Goal: Task Accomplishment & Management: Complete application form

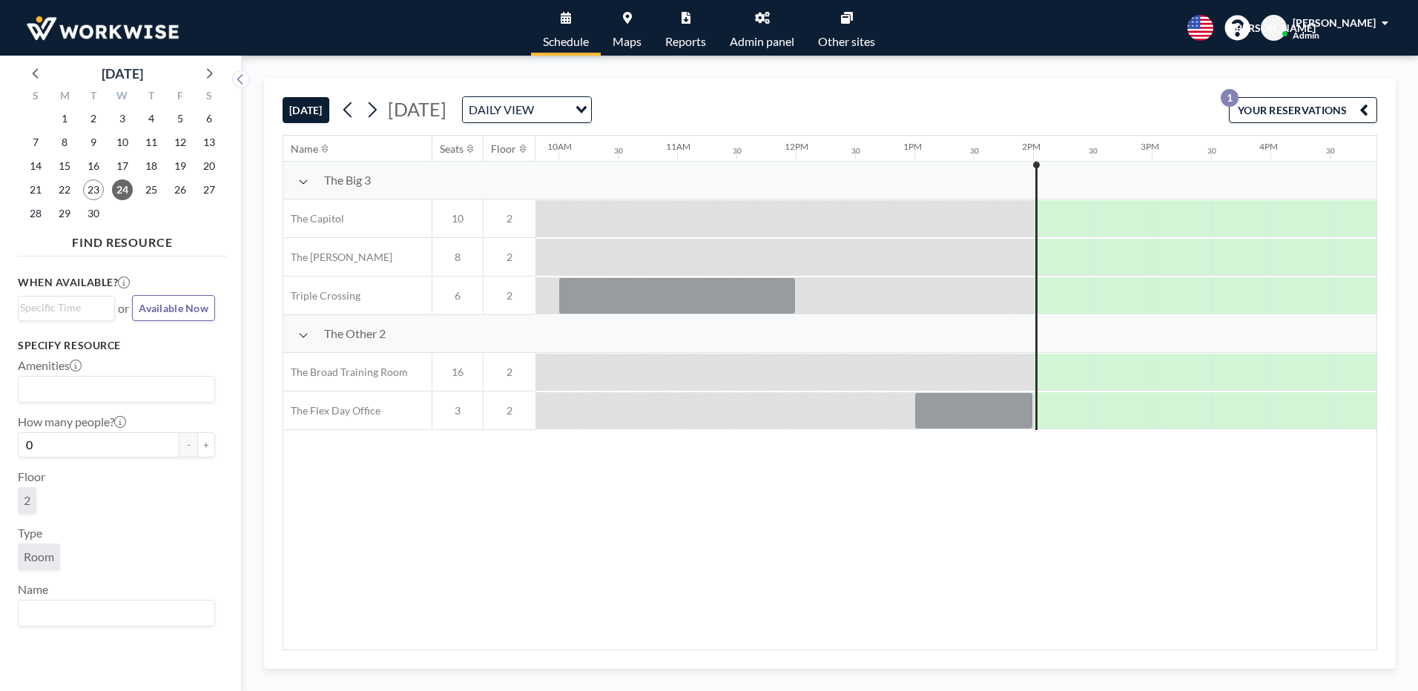
scroll to position [0, 1187]
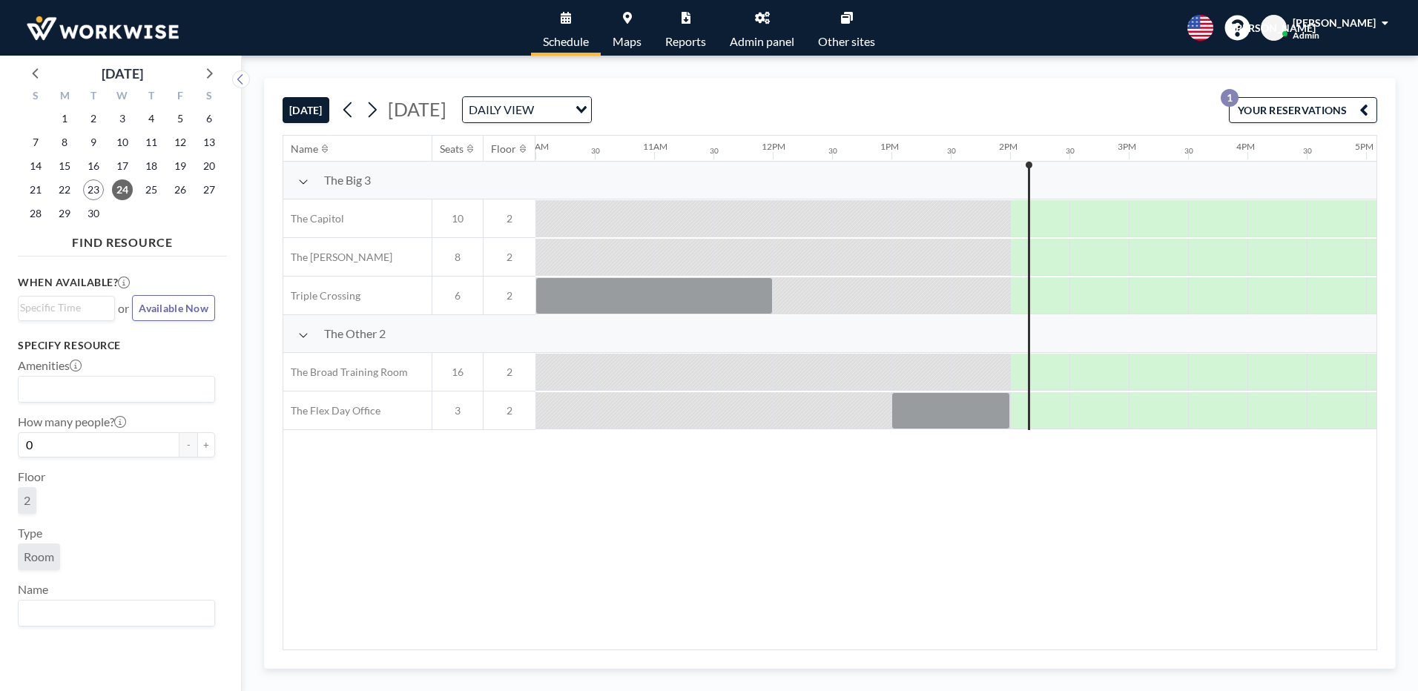
click at [583, 598] on div "Name Seats Floor 12AM 30 1AM 30 2AM 30 3AM 30 4AM 30 5AM 30 6AM 30 7AM 30 8AM 3…" at bounding box center [829, 393] width 1093 height 514
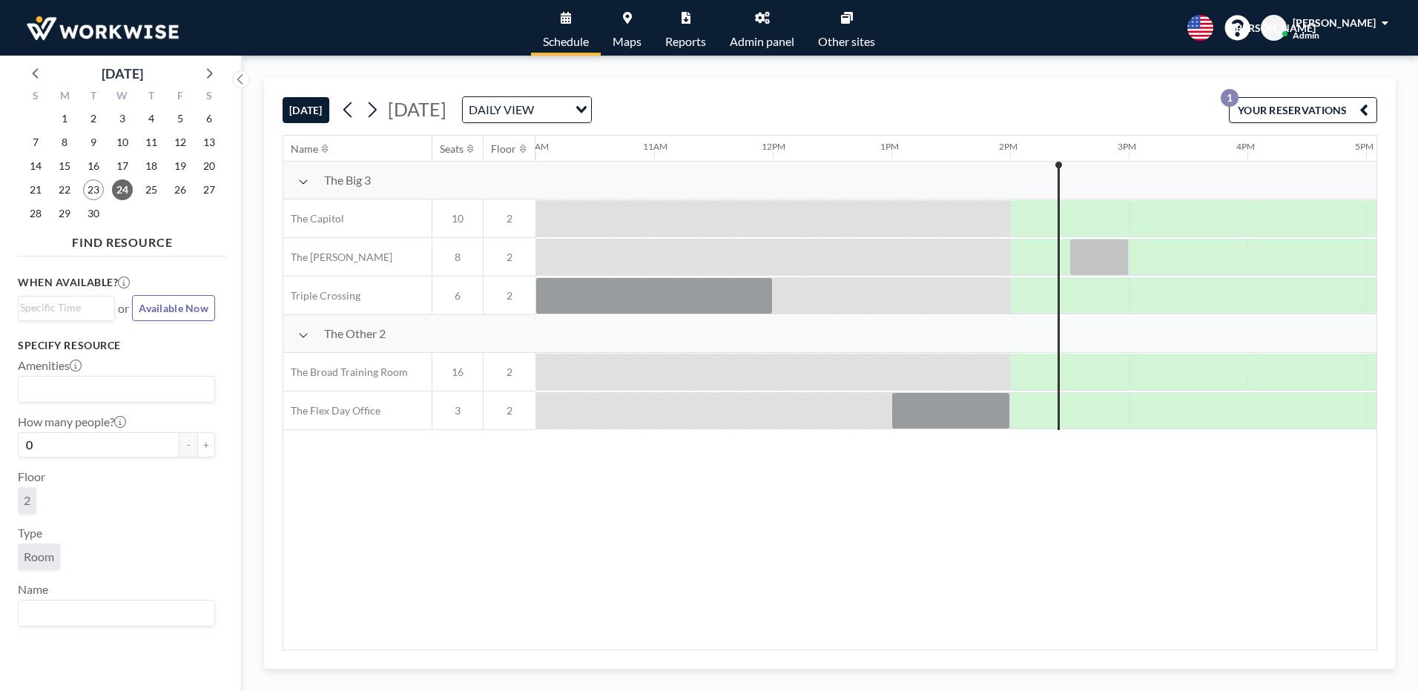
click at [1022, 411] on div at bounding box center [1069, 410] width 119 height 36
click at [62, 212] on span "29" at bounding box center [64, 213] width 21 height 21
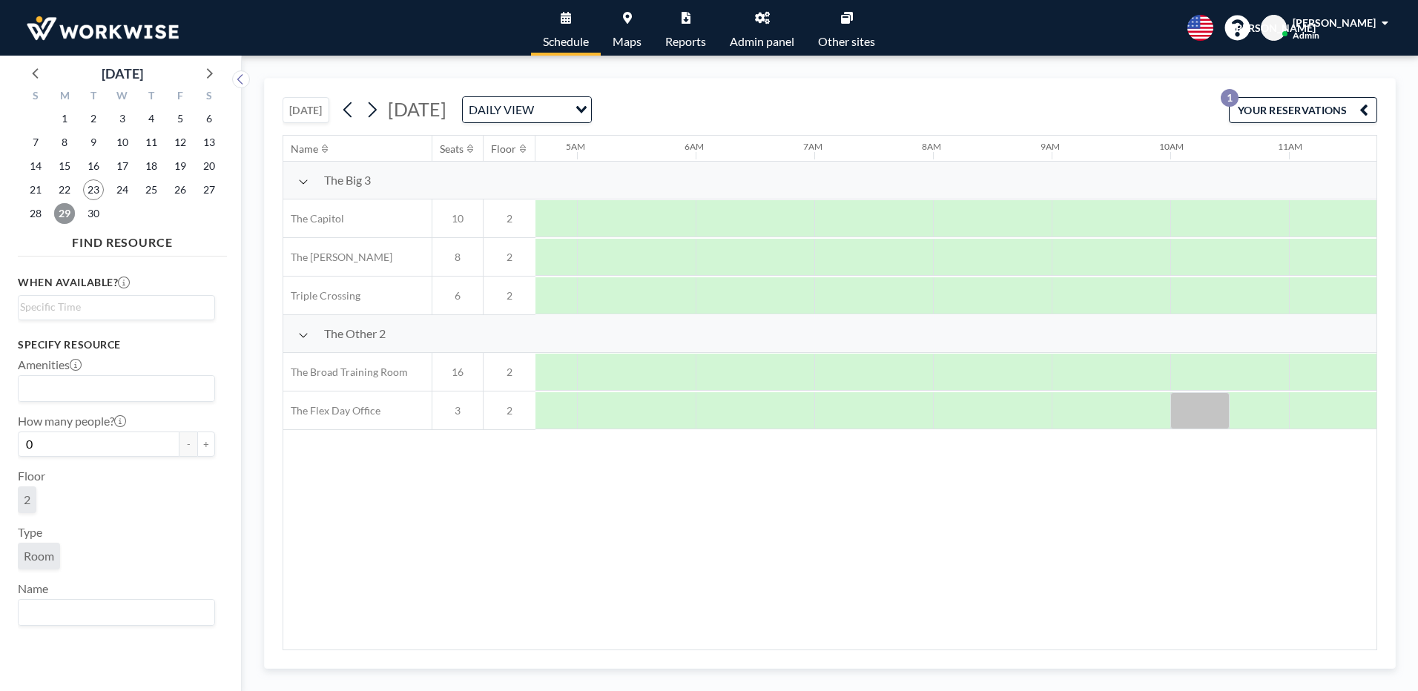
scroll to position [0, 831]
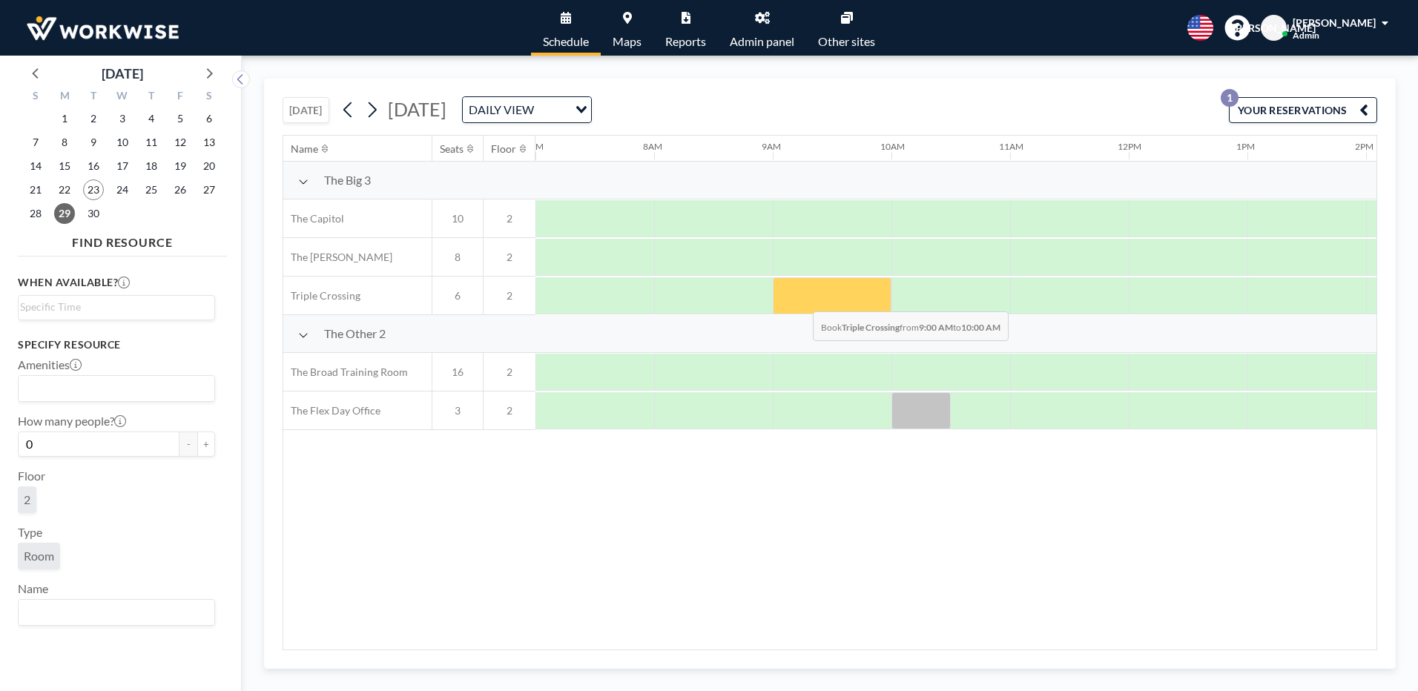
click at [801, 300] on div at bounding box center [832, 295] width 119 height 37
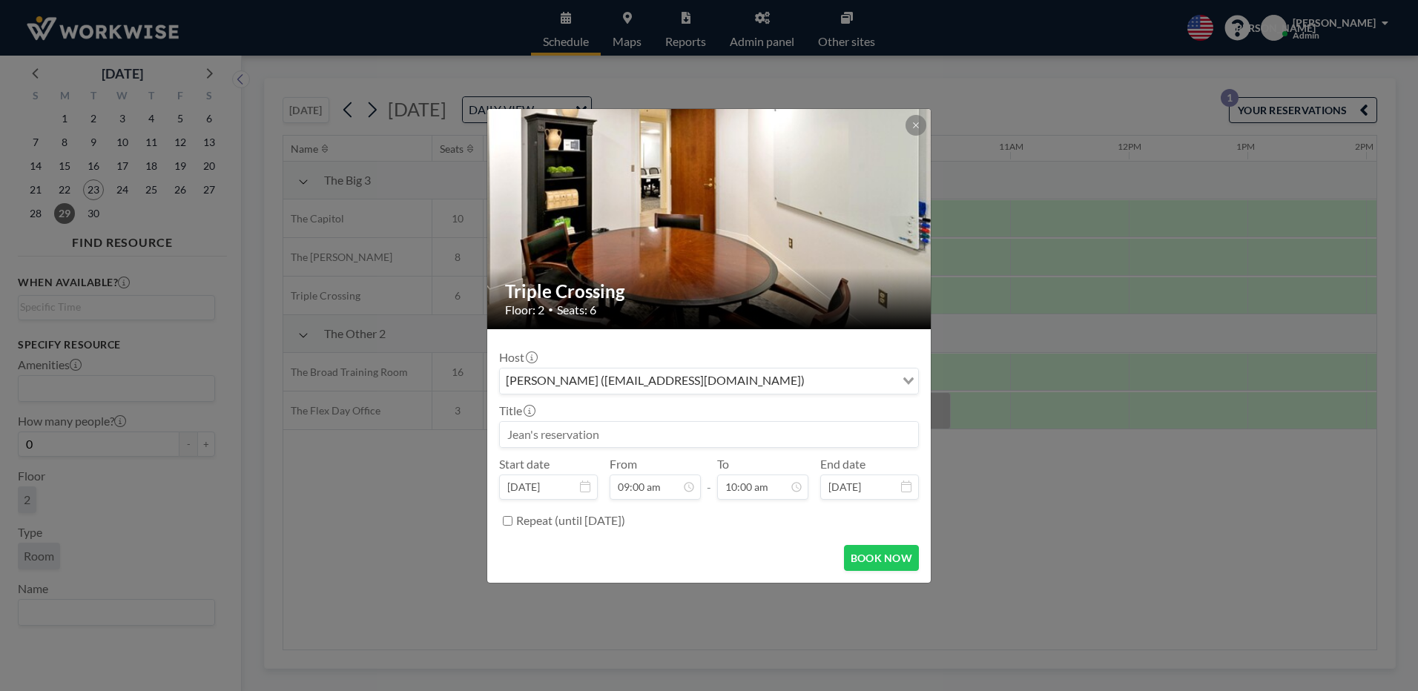
click at [809, 385] on input "Search for option" at bounding box center [851, 381] width 85 height 19
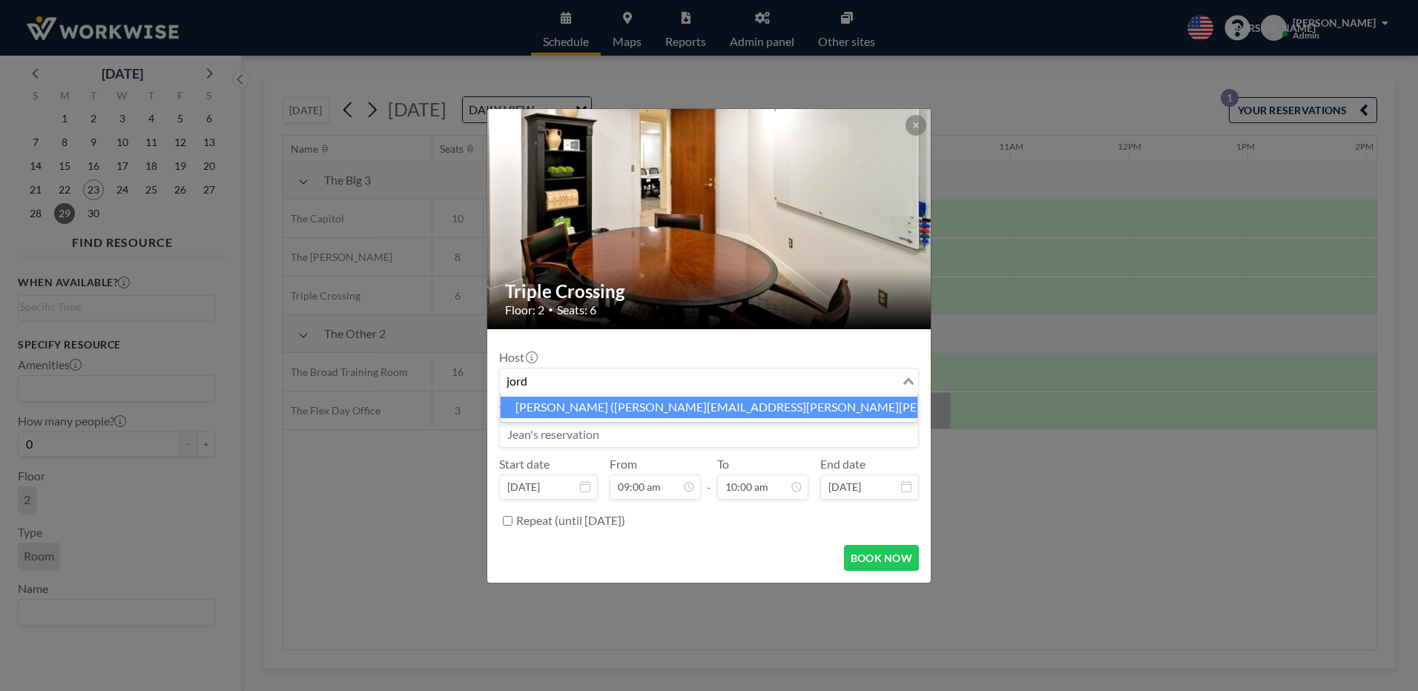
click at [545, 403] on li "[PERSON_NAME] ([PERSON_NAME][EMAIL_ADDRESS][PERSON_NAME][PERSON_NAME][DOMAIN_NA…" at bounding box center [709, 408] width 417 height 22
type input "jord"
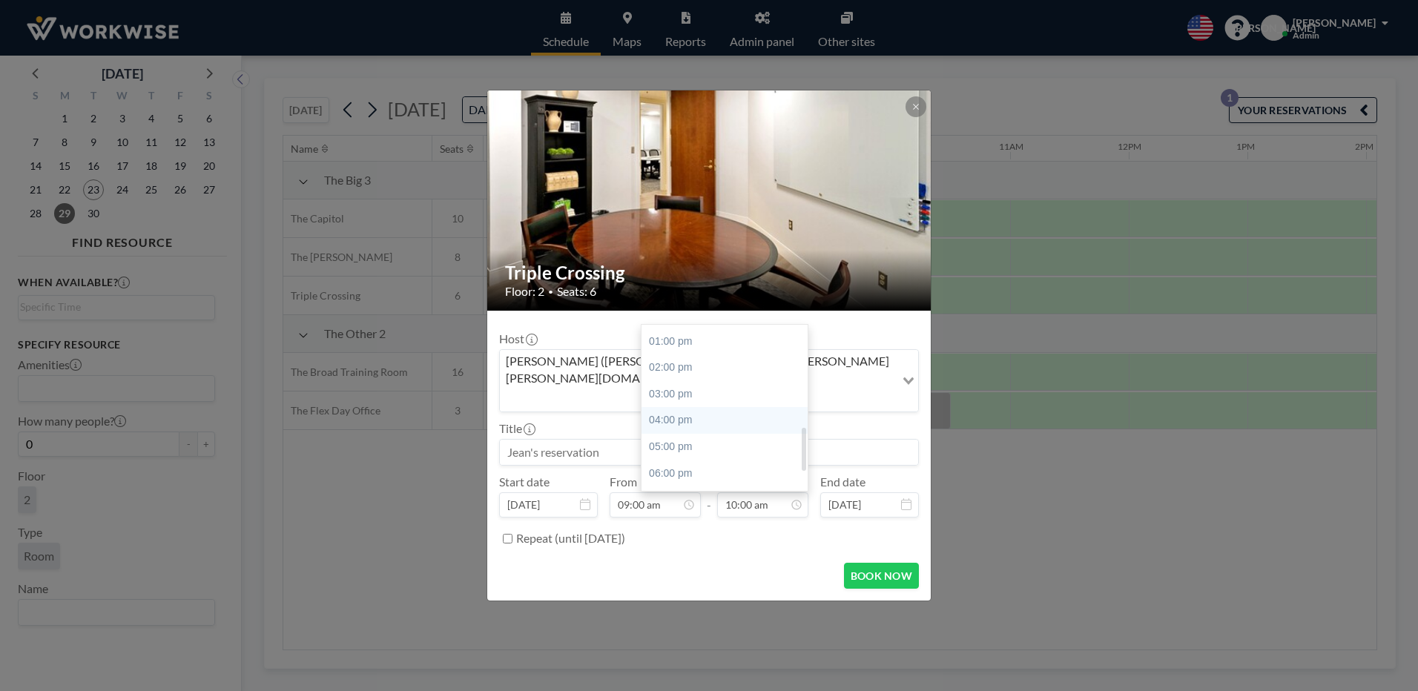
scroll to position [412, 0]
click at [668, 334] on div "04:00 pm" at bounding box center [729, 347] width 174 height 27
type input "04:00 pm"
click at [641, 440] on input at bounding box center [709, 452] width 418 height 25
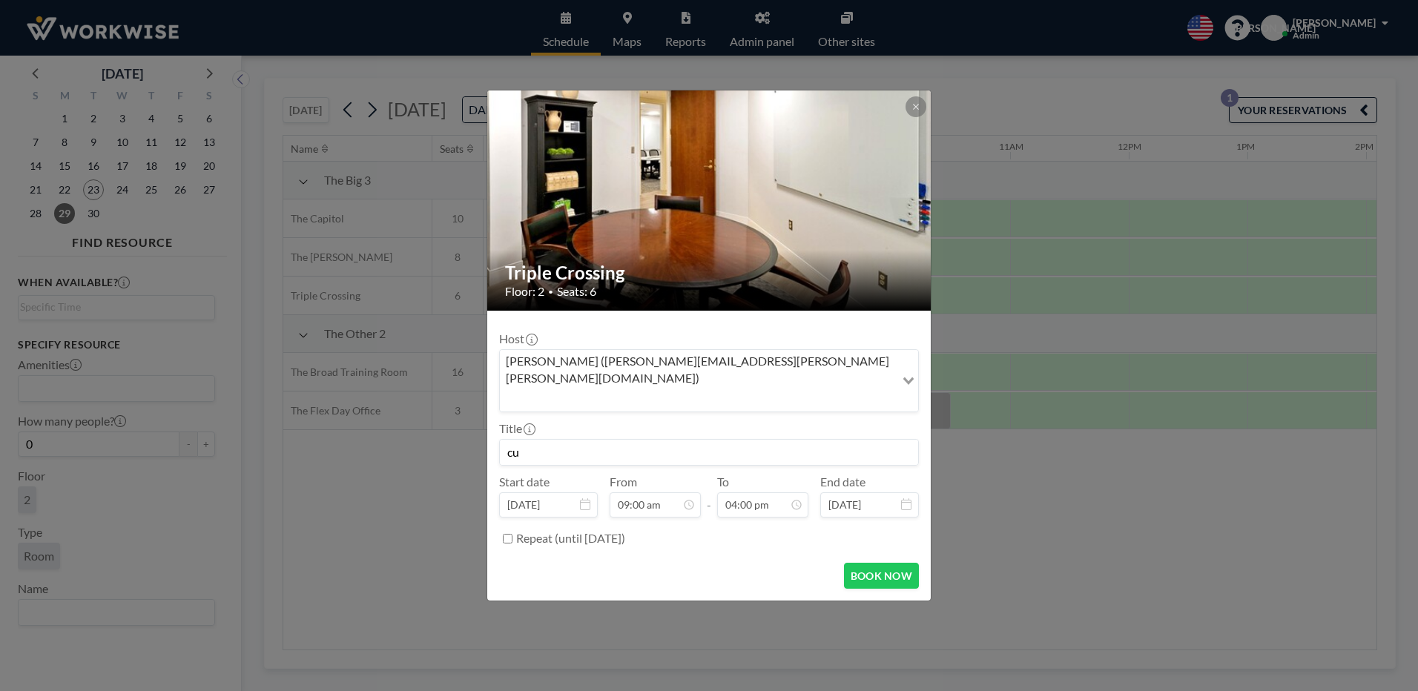
type input "c"
type input "[PERSON_NAME]"
click at [864, 563] on button "BOOK NOW" at bounding box center [881, 576] width 75 height 26
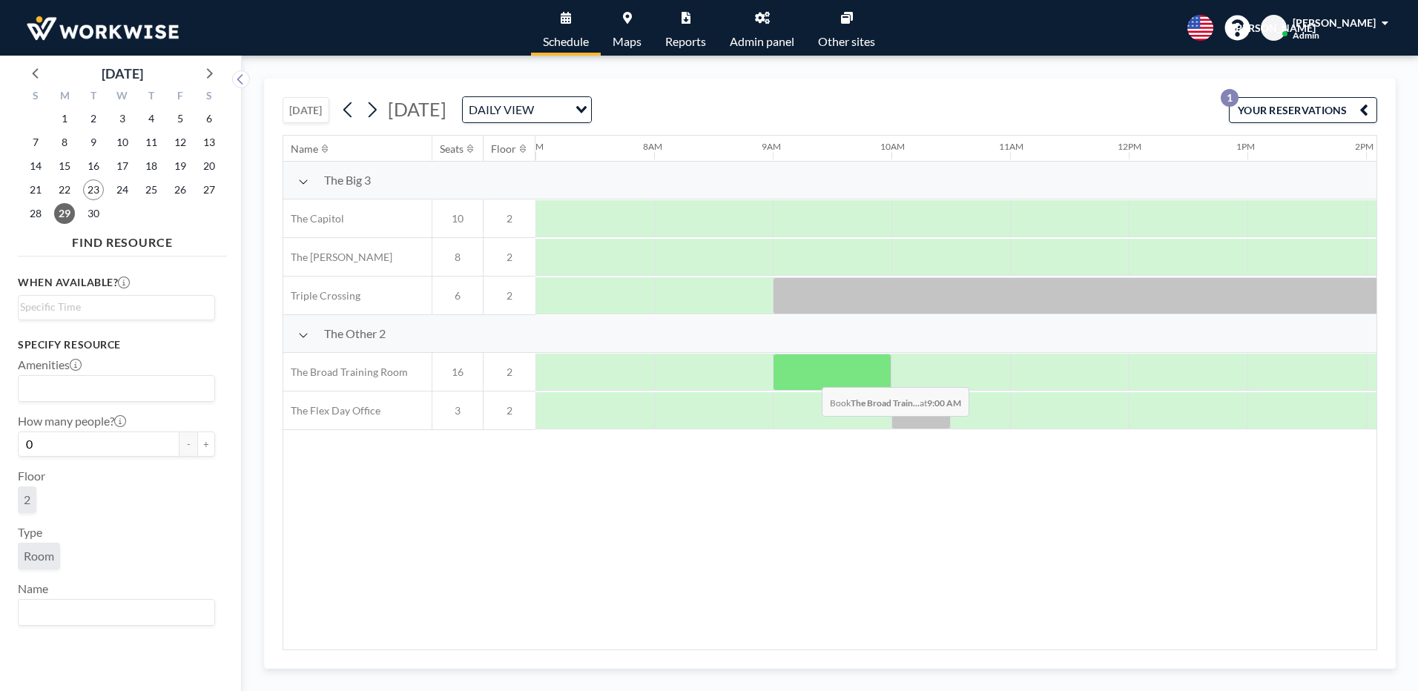
click at [810, 376] on div at bounding box center [832, 372] width 119 height 37
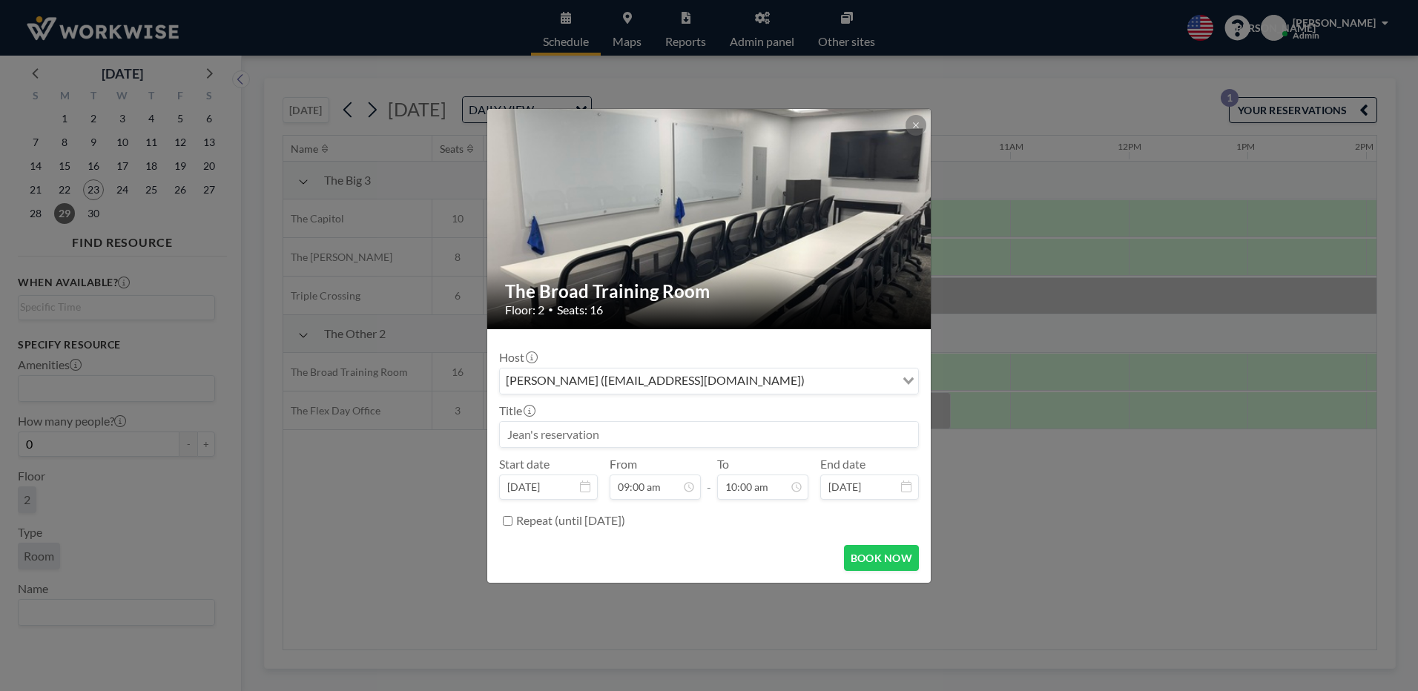
click at [834, 377] on input "Search for option" at bounding box center [851, 381] width 85 height 19
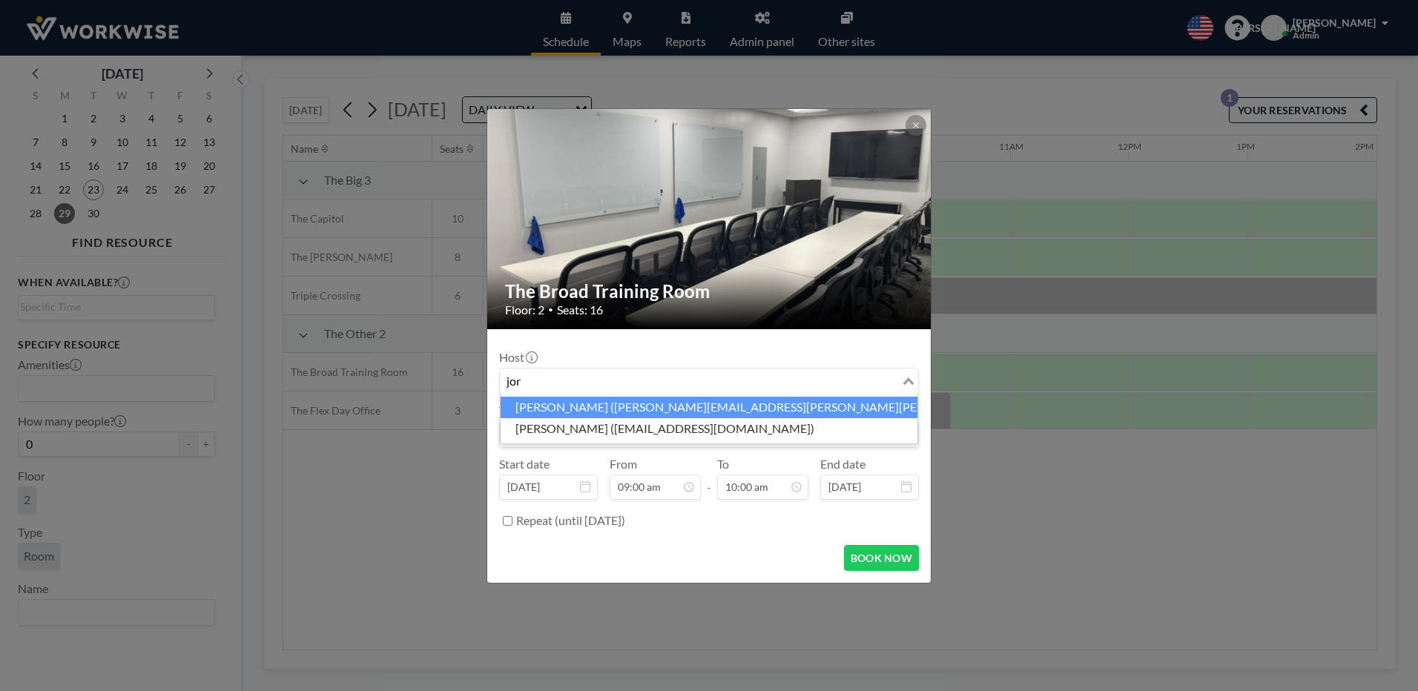
click at [526, 409] on li "[PERSON_NAME] ([PERSON_NAME][EMAIL_ADDRESS][PERSON_NAME][PERSON_NAME][DOMAIN_NA…" at bounding box center [709, 408] width 417 height 22
type input "jor"
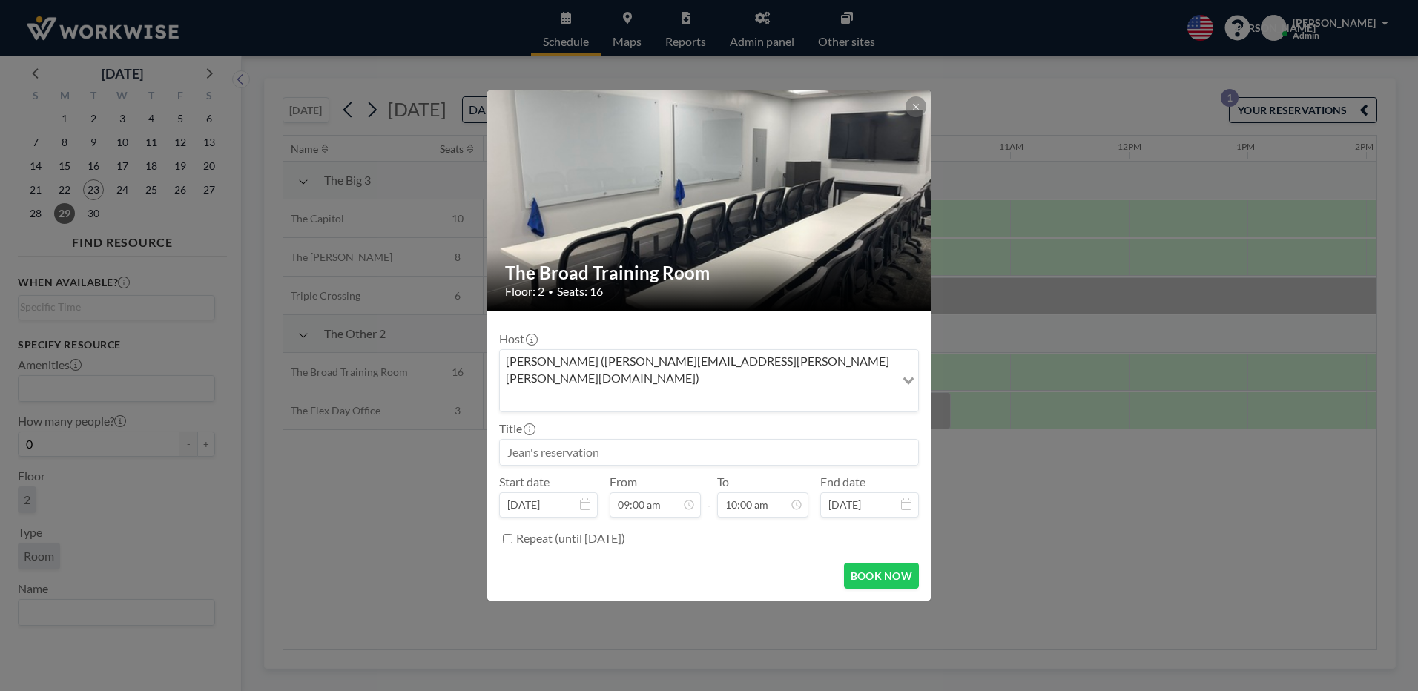
click at [525, 440] on input at bounding box center [709, 452] width 418 height 25
type input "c"
type input "[PERSON_NAME]"
click at [793, 499] on icon at bounding box center [797, 505] width 12 height 12
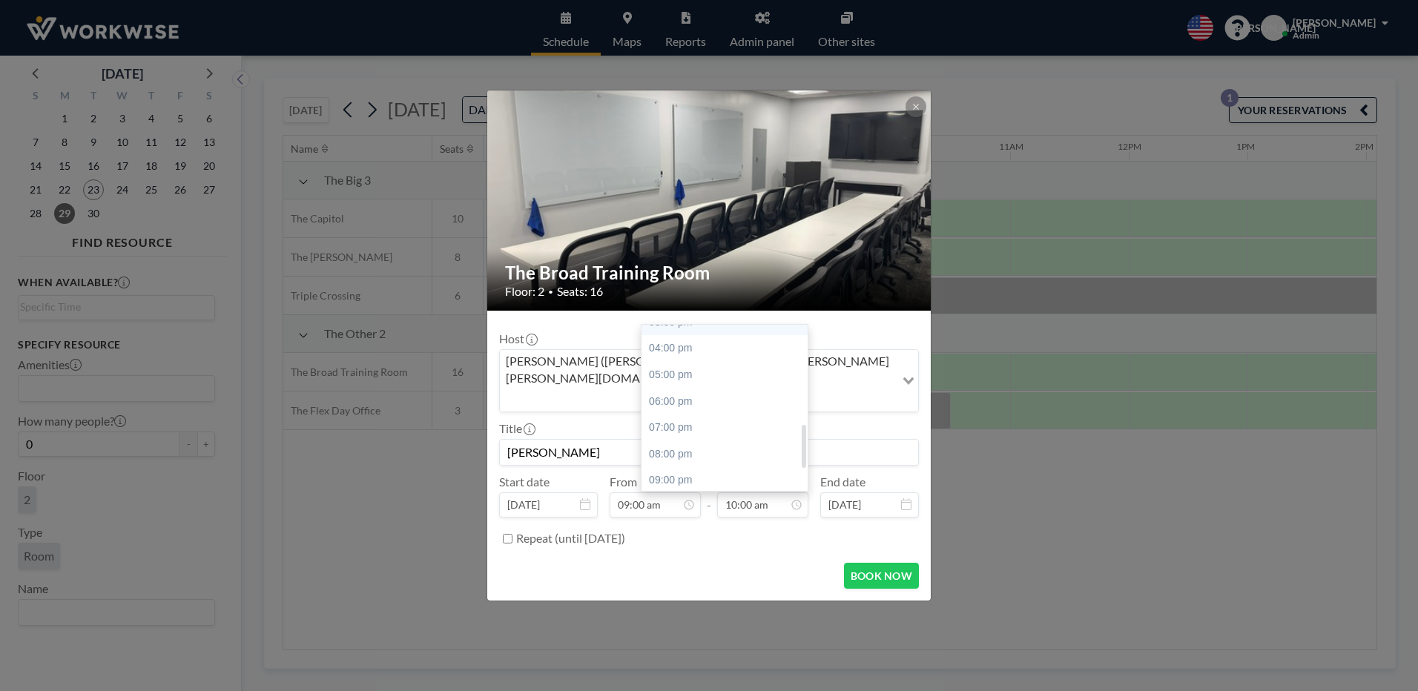
scroll to position [412, 0]
click at [682, 334] on div "04:00 pm" at bounding box center [729, 347] width 174 height 27
type input "04:00 pm"
click at [879, 563] on button "BOOK NOW" at bounding box center [881, 576] width 75 height 26
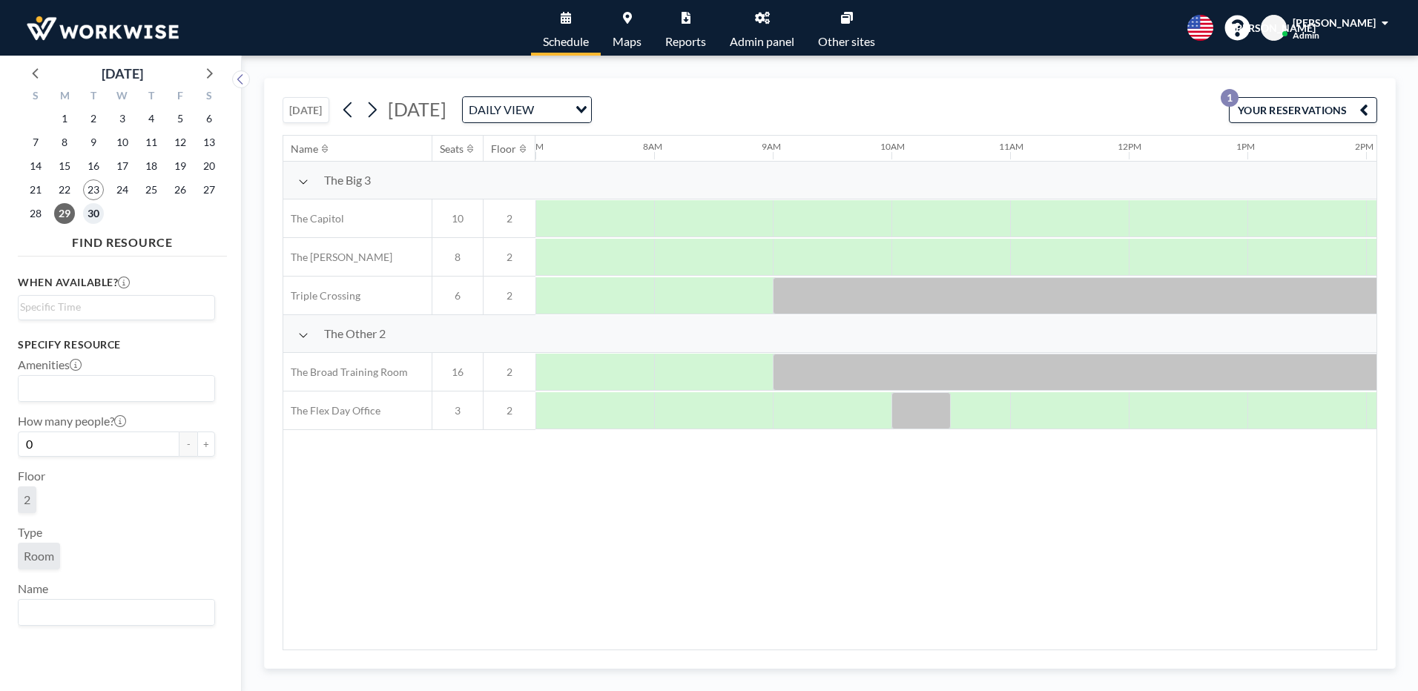
click at [99, 217] on span "30" at bounding box center [93, 213] width 21 height 21
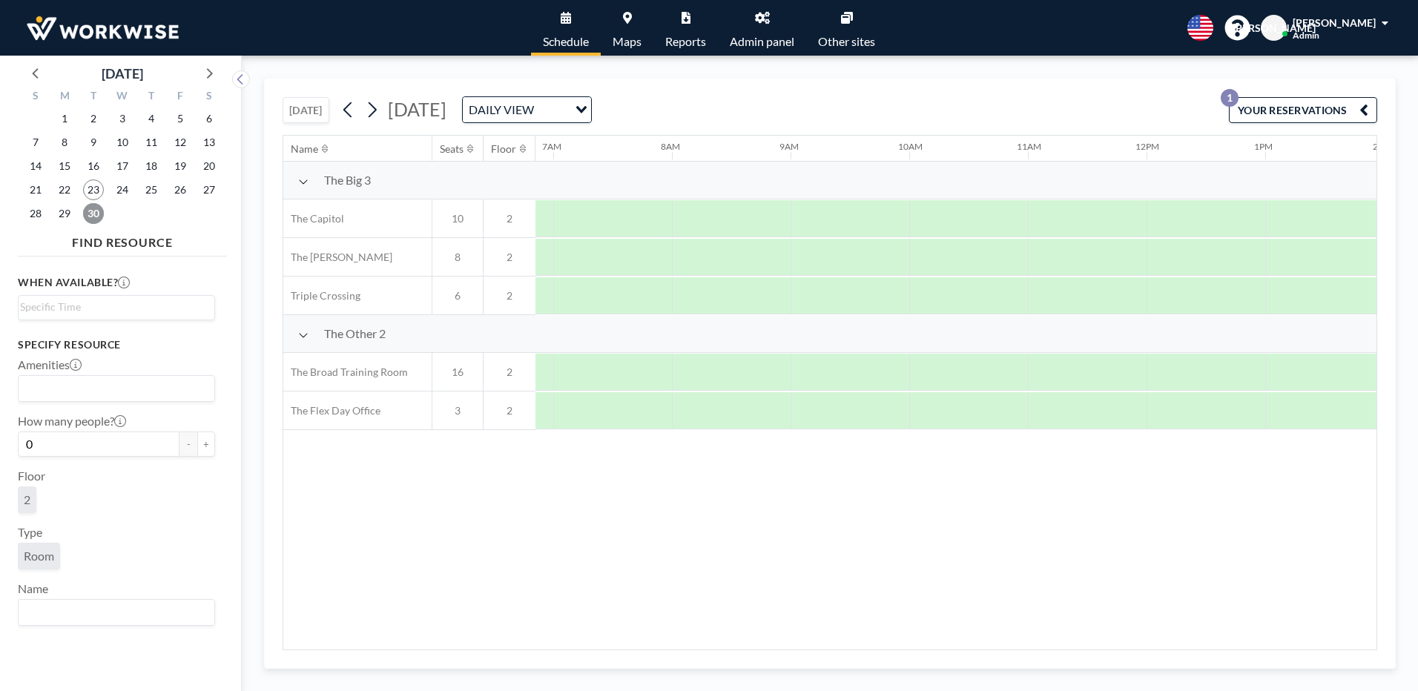
scroll to position [0, 831]
click at [819, 291] on div at bounding box center [832, 295] width 119 height 37
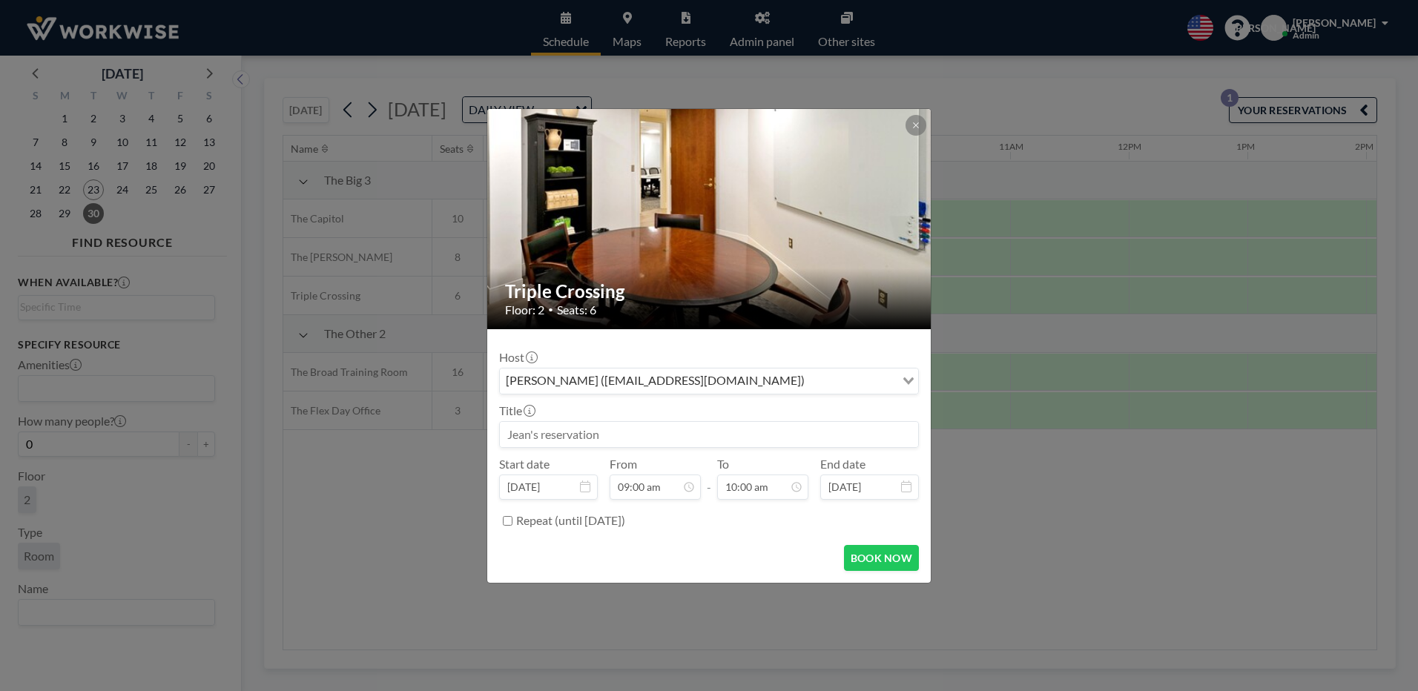
click at [809, 379] on input "Search for option" at bounding box center [851, 381] width 85 height 19
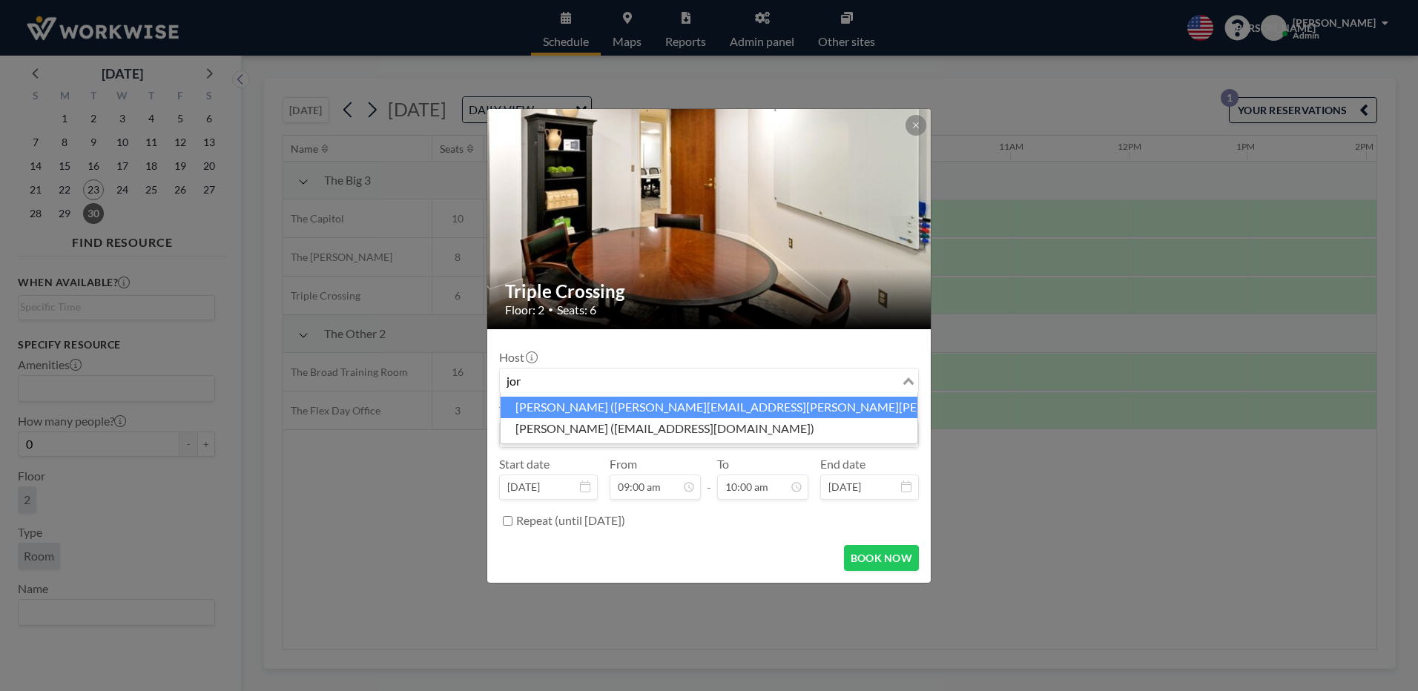
click at [590, 403] on li "[PERSON_NAME] ([PERSON_NAME][EMAIL_ADDRESS][PERSON_NAME][PERSON_NAME][DOMAIN_NA…" at bounding box center [709, 408] width 417 height 22
type input "jor"
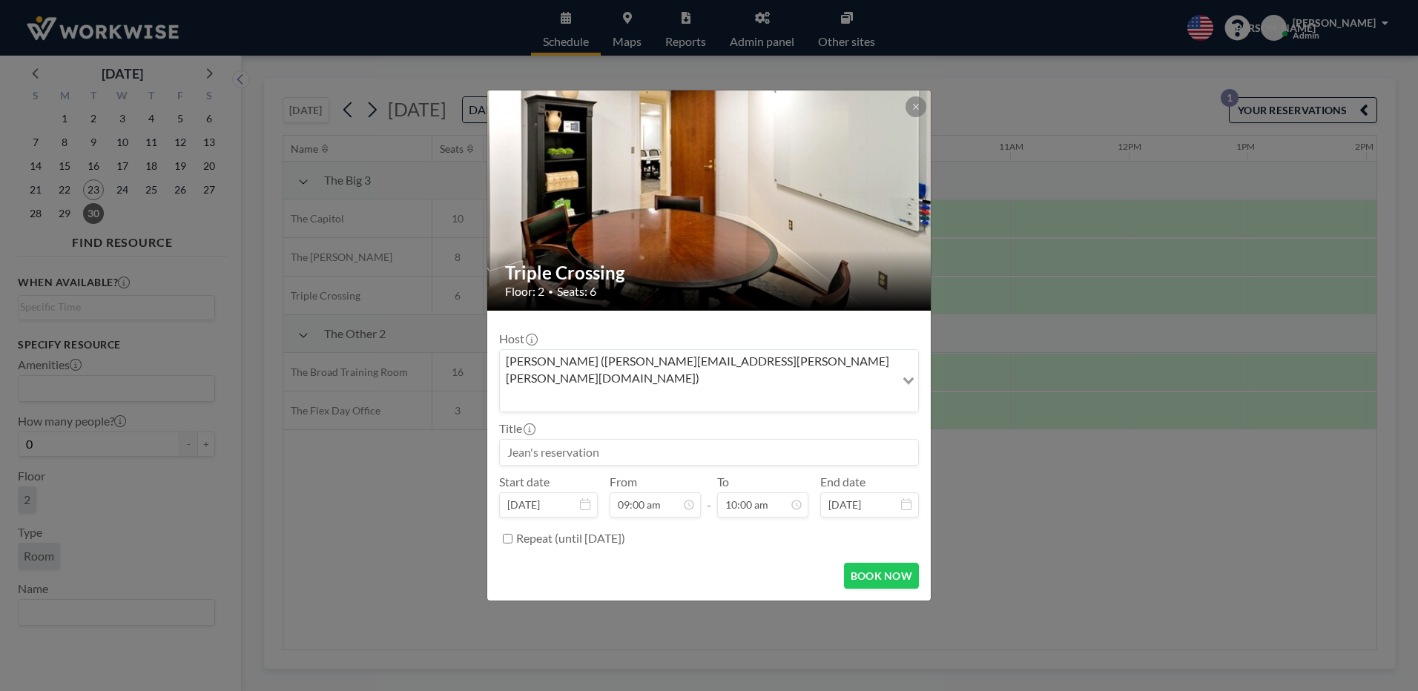
click at [559, 440] on input at bounding box center [709, 452] width 418 height 25
type input "[PERSON_NAME]"
click at [796, 501] on icon at bounding box center [796, 504] width 7 height 7
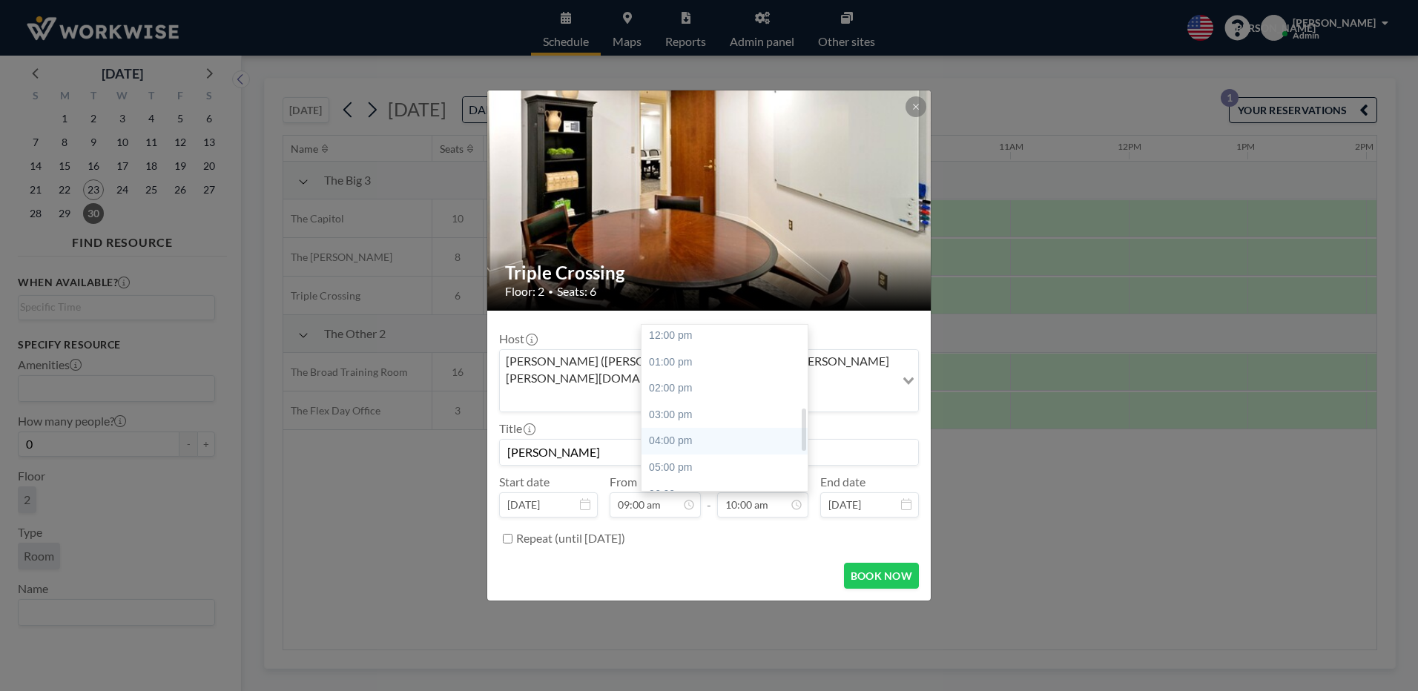
click at [671, 428] on div "04:00 pm" at bounding box center [729, 441] width 174 height 27
type input "04:00 pm"
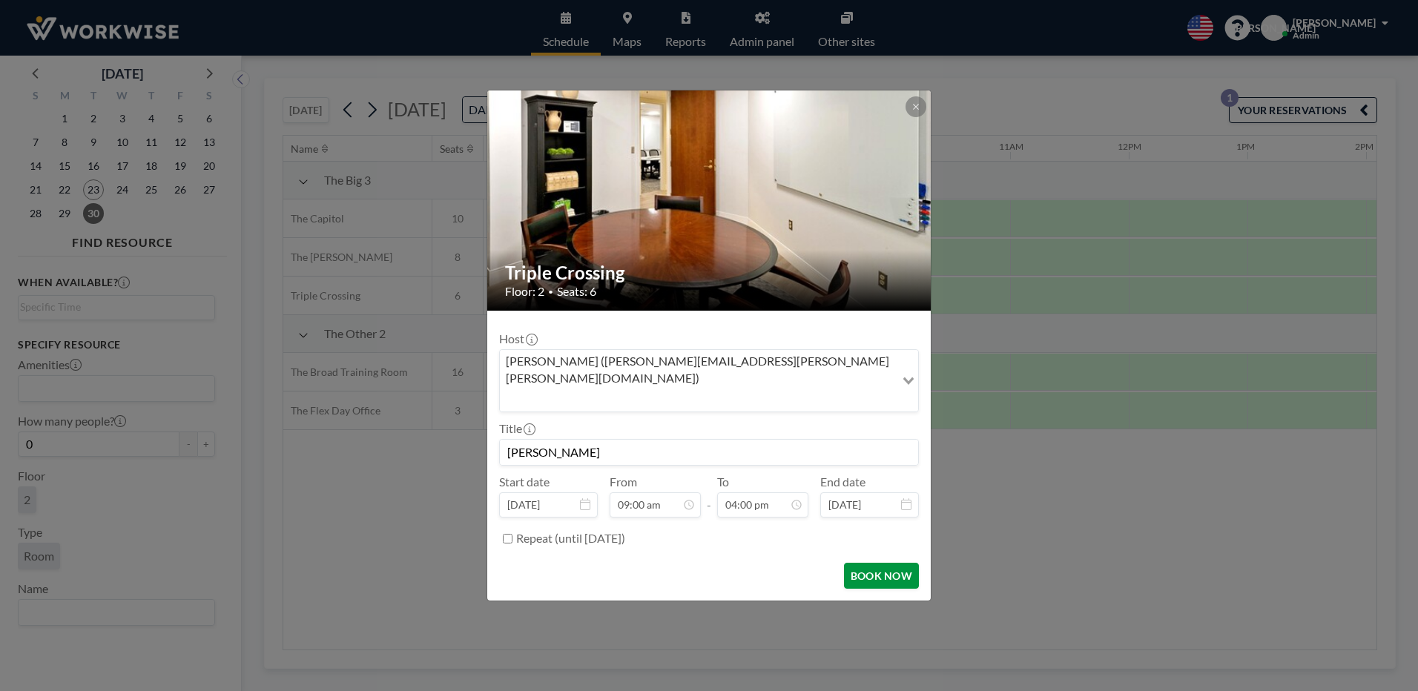
click at [886, 563] on button "BOOK NOW" at bounding box center [881, 576] width 75 height 26
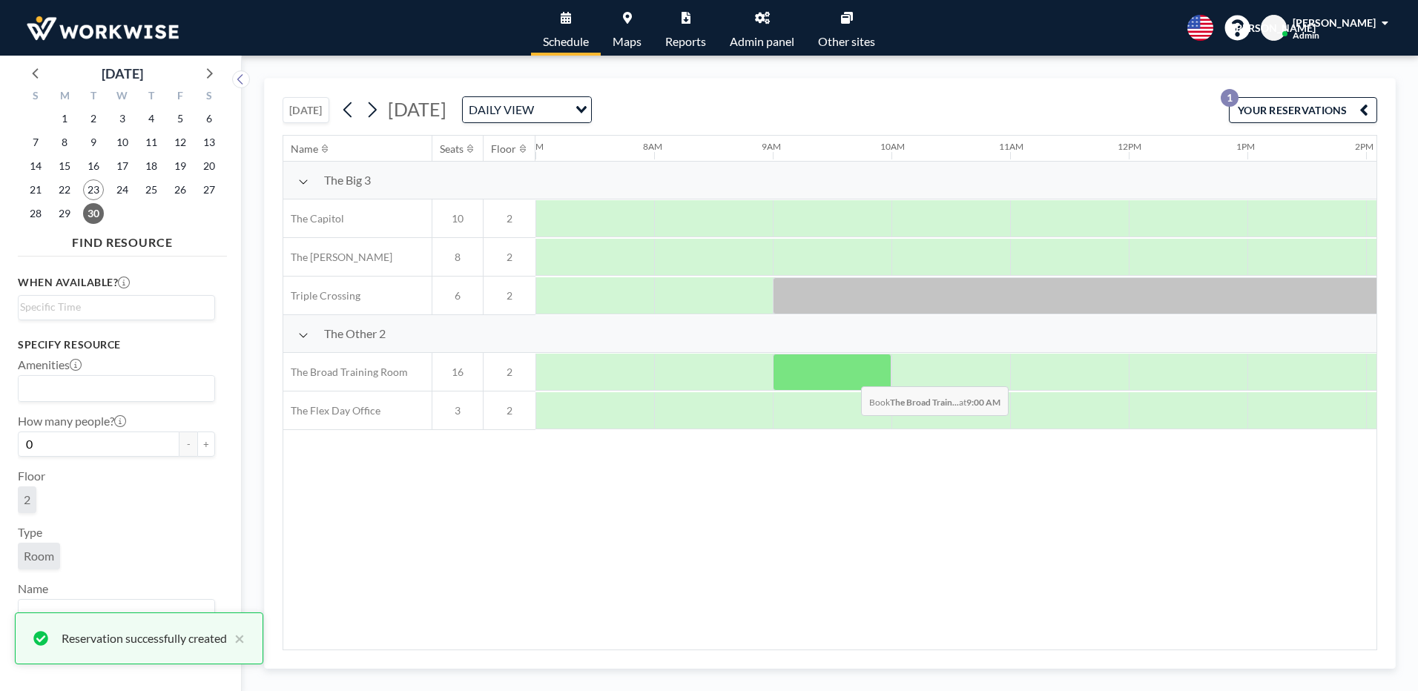
click at [849, 375] on div at bounding box center [832, 372] width 119 height 37
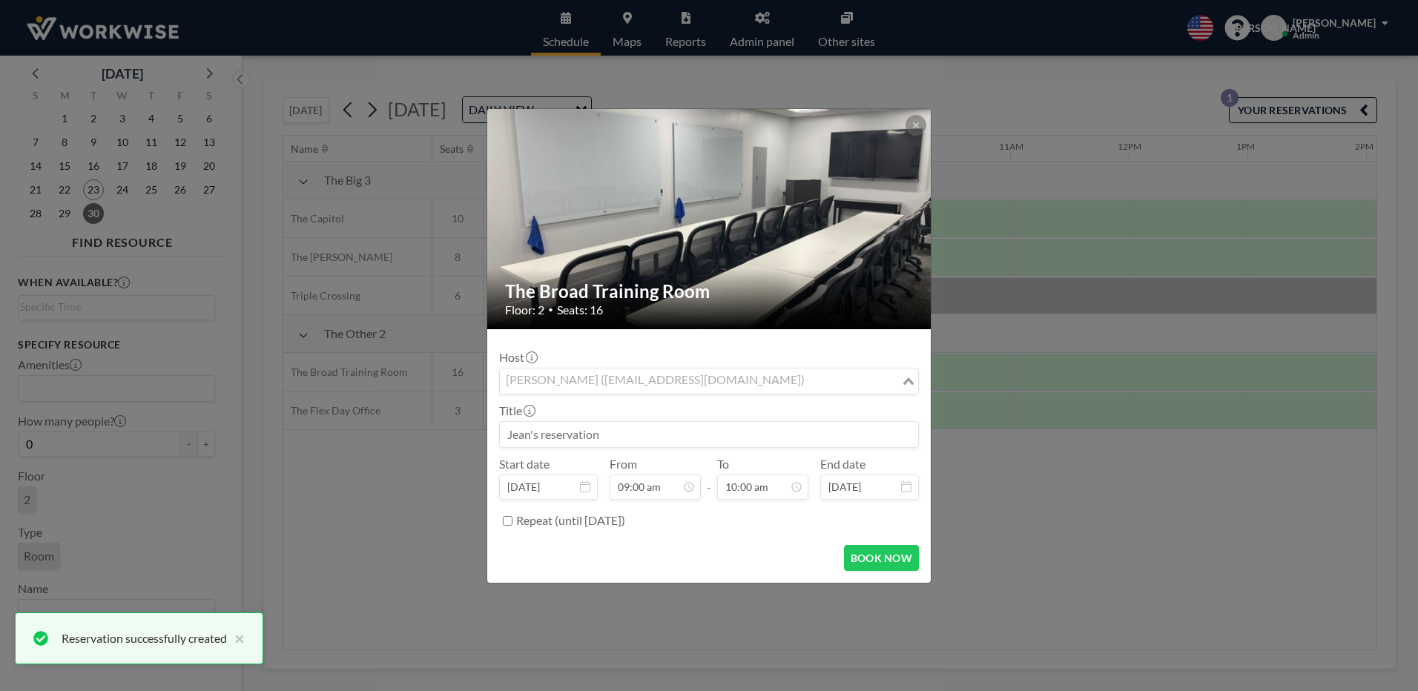
click at [767, 373] on input "Search for option" at bounding box center [700, 381] width 398 height 19
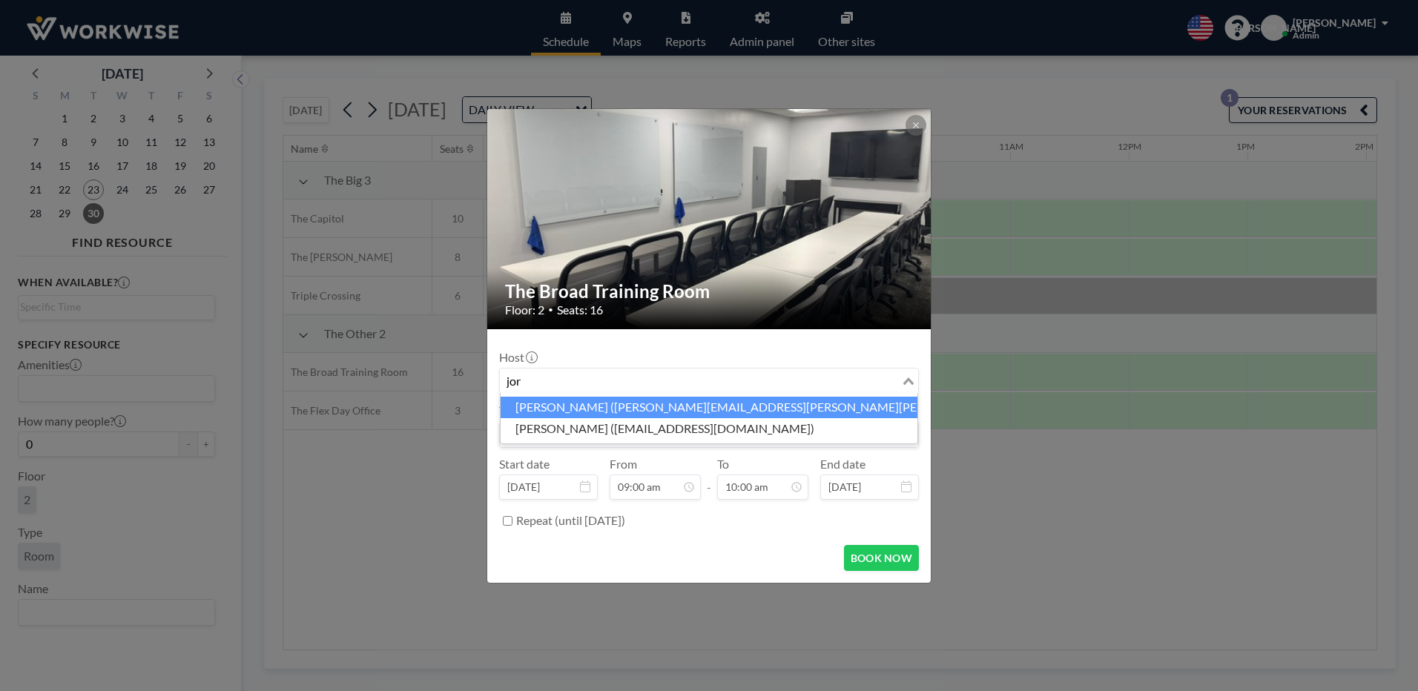
click at [581, 412] on li "[PERSON_NAME] ([PERSON_NAME][EMAIL_ADDRESS][PERSON_NAME][PERSON_NAME][DOMAIN_NA…" at bounding box center [709, 408] width 417 height 22
type input "jor"
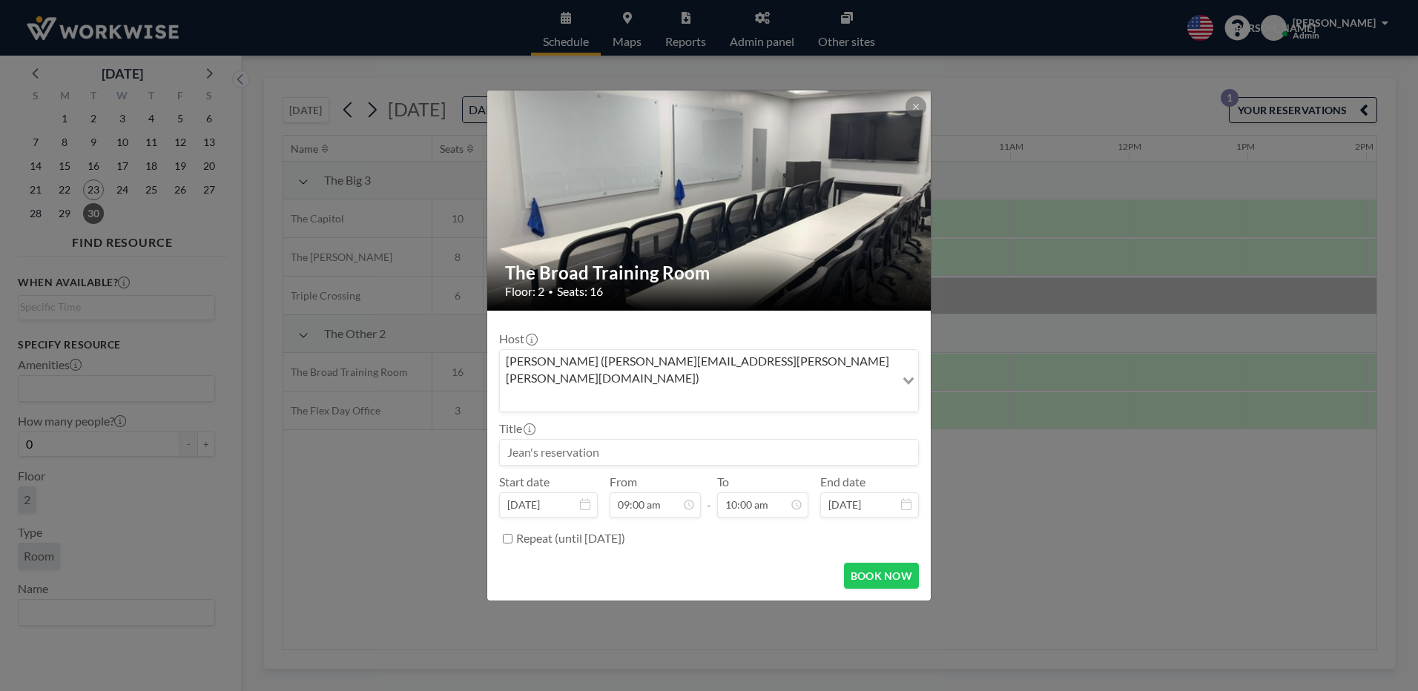
click at [573, 440] on input at bounding box center [709, 452] width 418 height 25
type input "[PERSON_NAME]"
click at [798, 494] on input "10:00 am" at bounding box center [762, 504] width 91 height 25
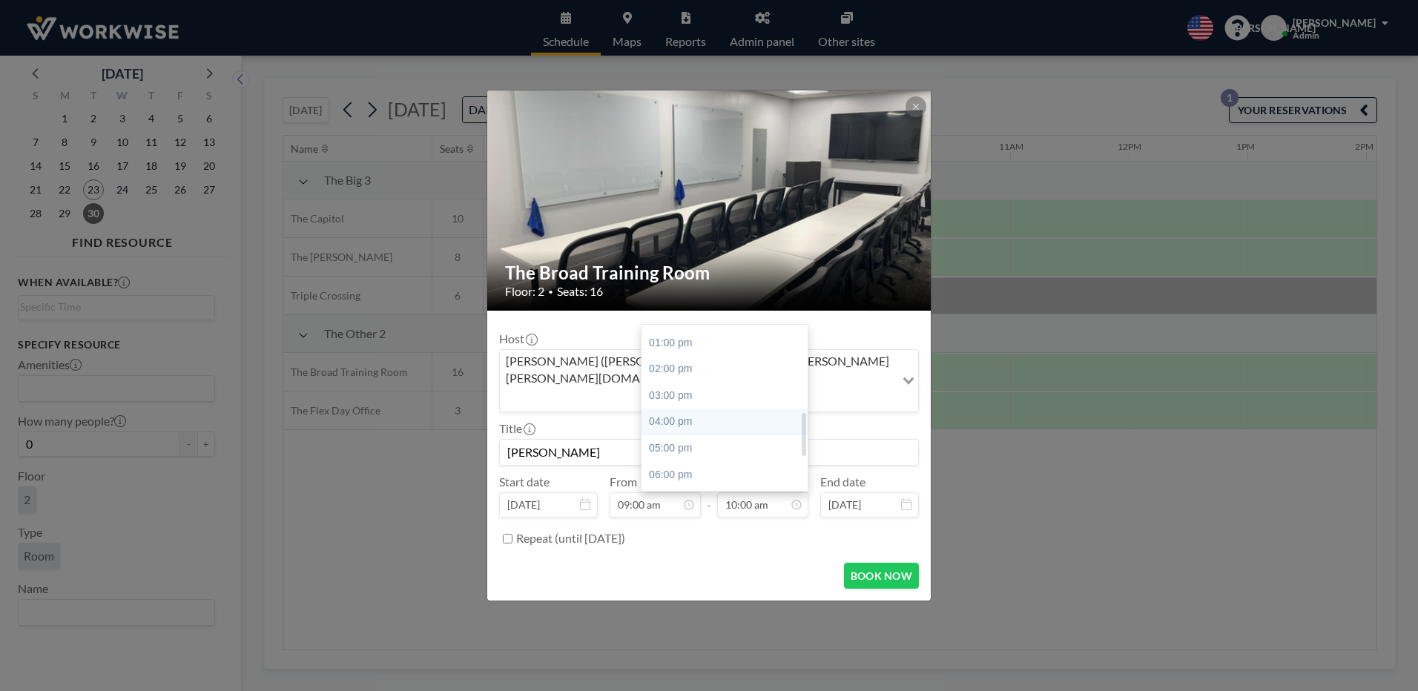
click at [667, 409] on div "04:00 pm" at bounding box center [729, 422] width 174 height 27
type input "04:00 pm"
click at [874, 563] on button "BOOK NOW" at bounding box center [881, 576] width 75 height 26
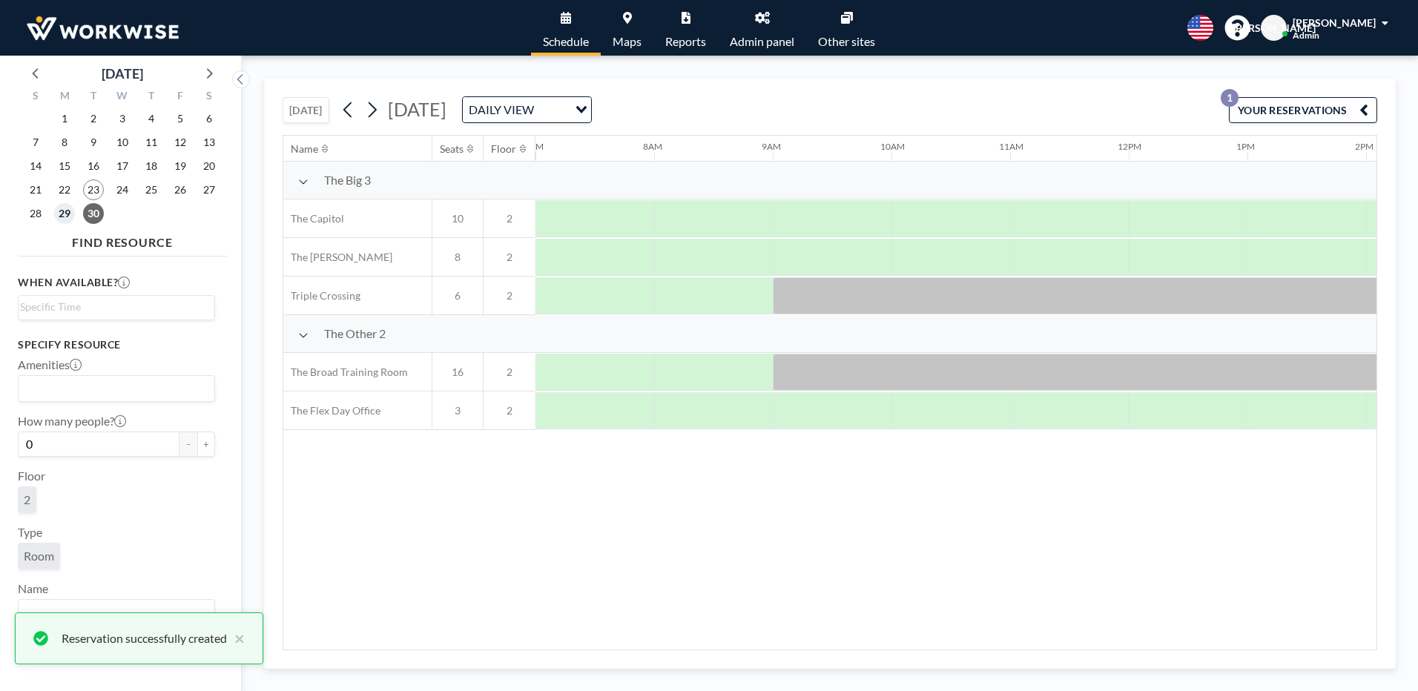
click at [64, 218] on span "29" at bounding box center [64, 213] width 21 height 21
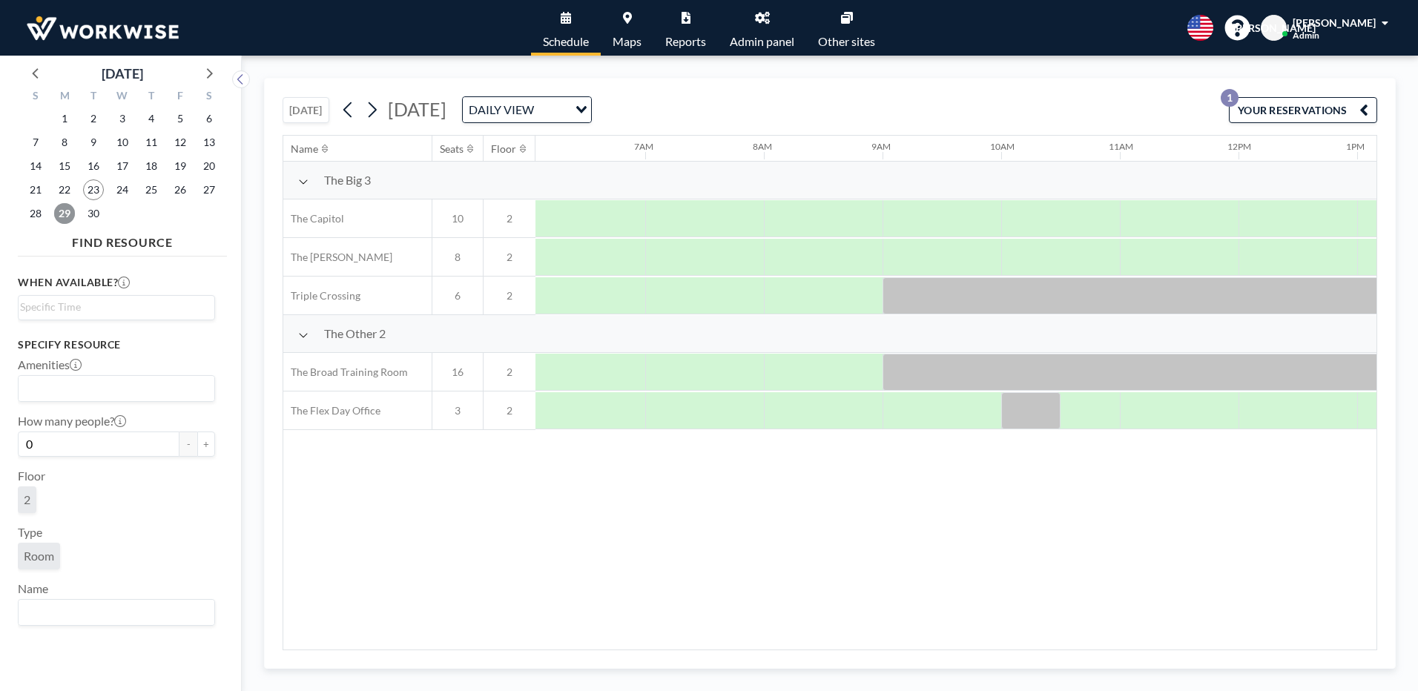
scroll to position [0, 831]
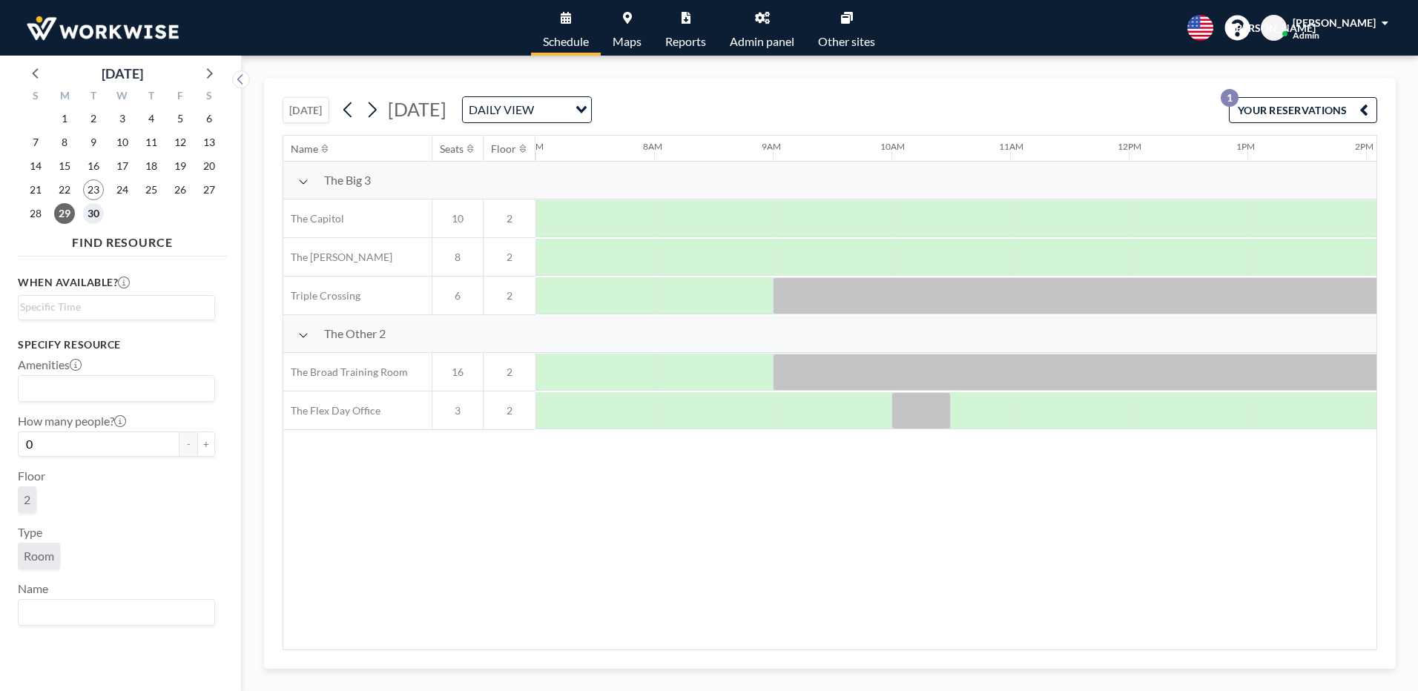
click at [92, 211] on span "30" at bounding box center [93, 213] width 21 height 21
click at [63, 207] on span "29" at bounding box center [64, 213] width 21 height 21
click at [96, 215] on span "30" at bounding box center [93, 213] width 21 height 21
click at [89, 188] on span "23" at bounding box center [93, 189] width 21 height 21
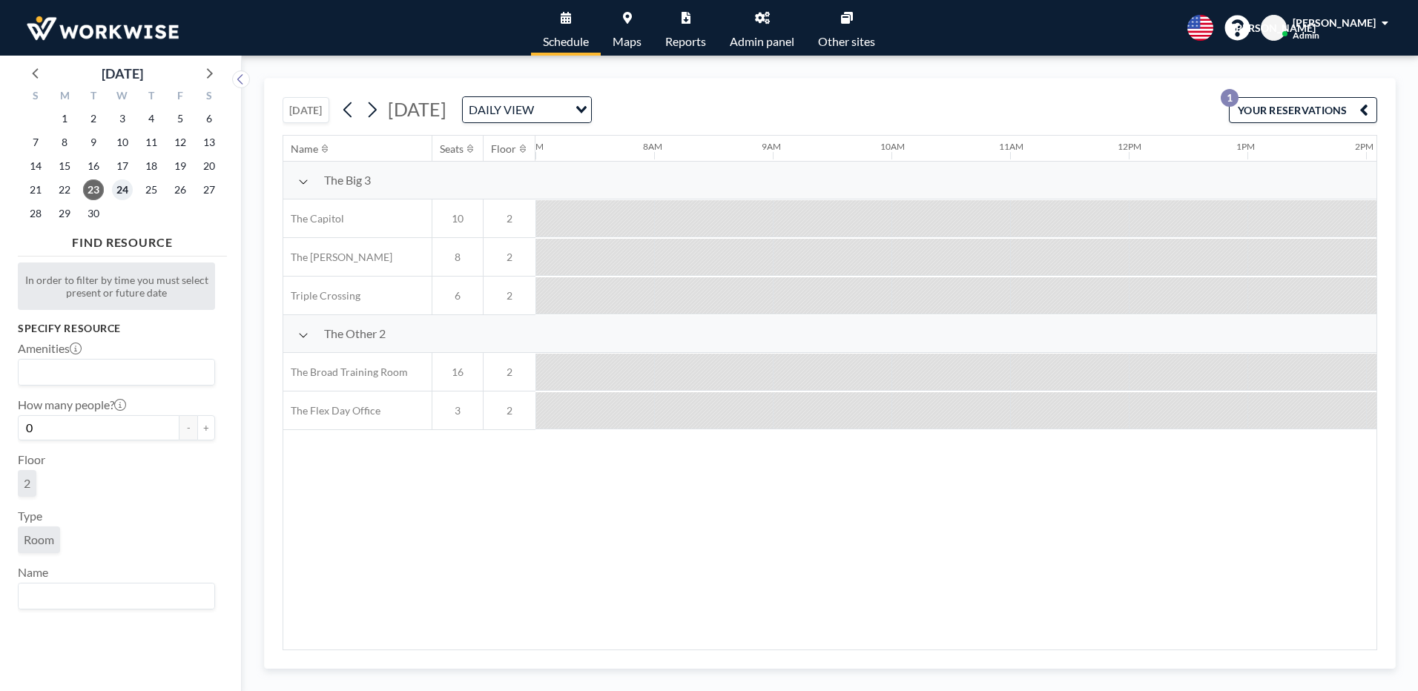
click at [130, 195] on span "24" at bounding box center [122, 189] width 21 height 21
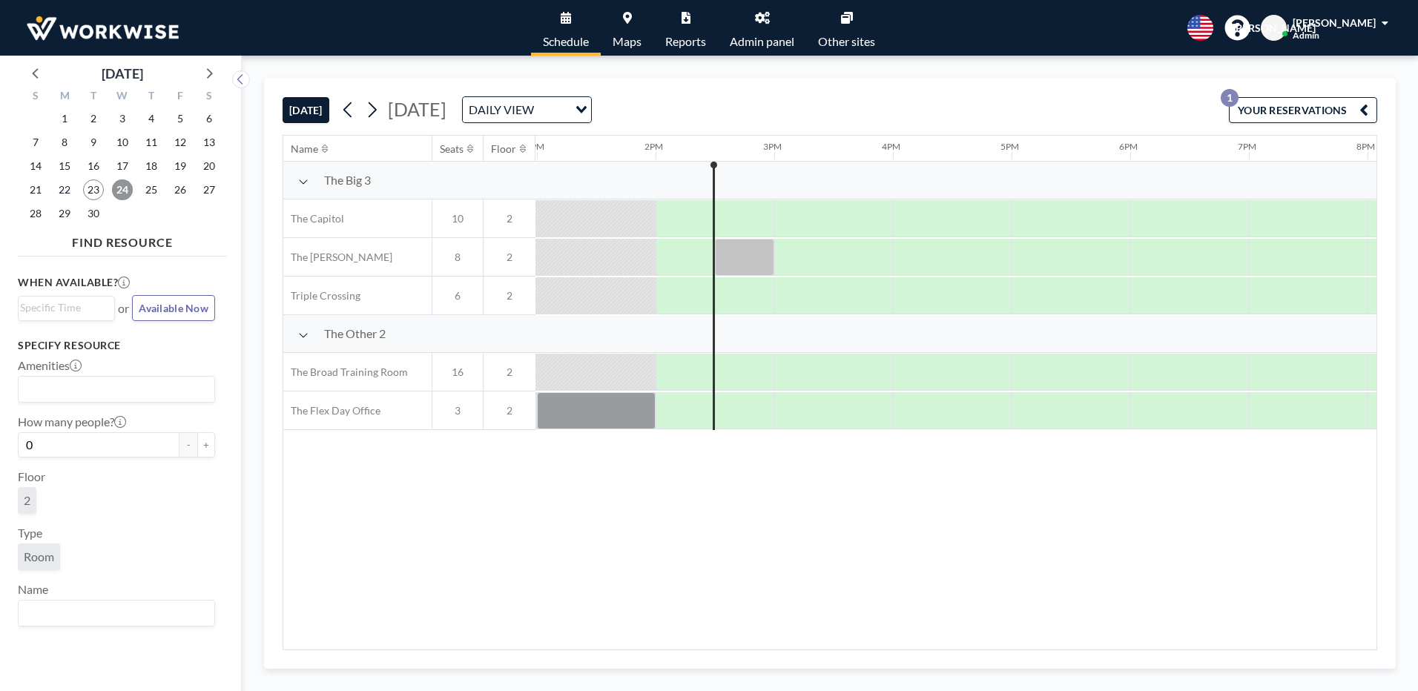
scroll to position [0, 1543]
click at [731, 412] on div at bounding box center [745, 410] width 56 height 37
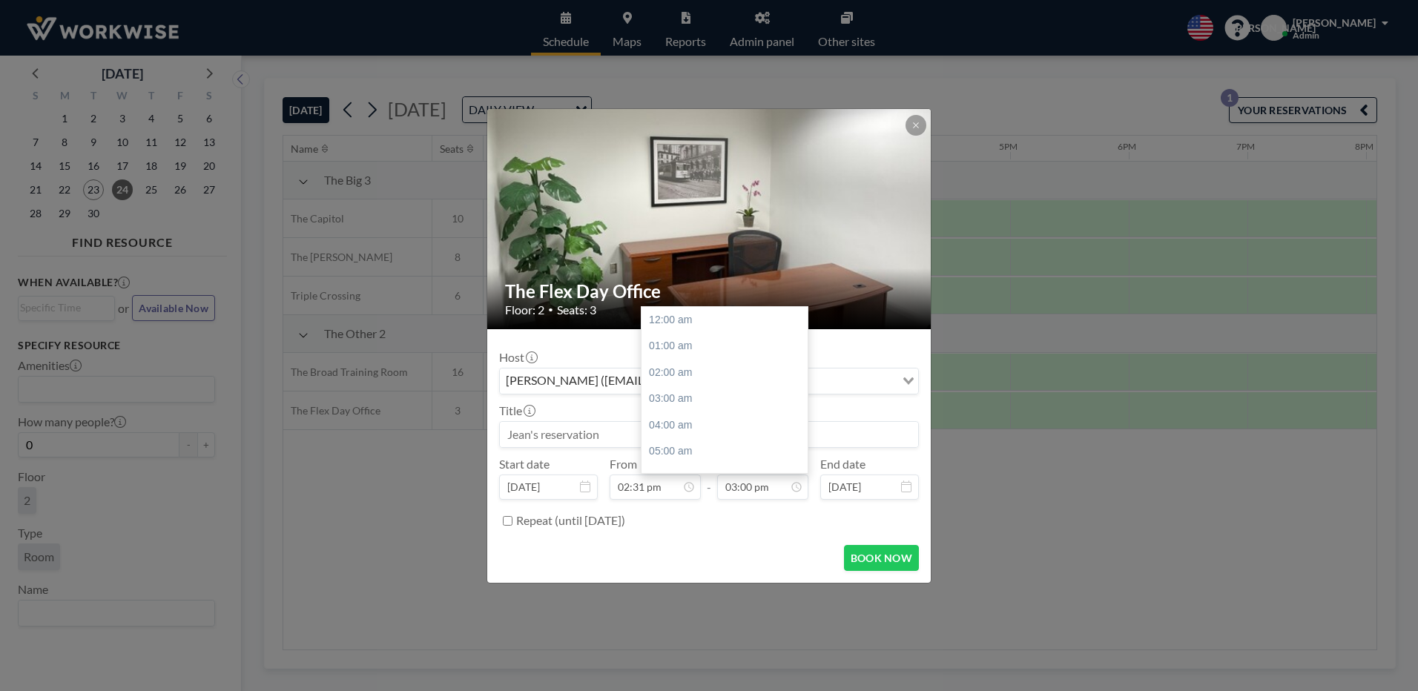
scroll to position [396, 0]
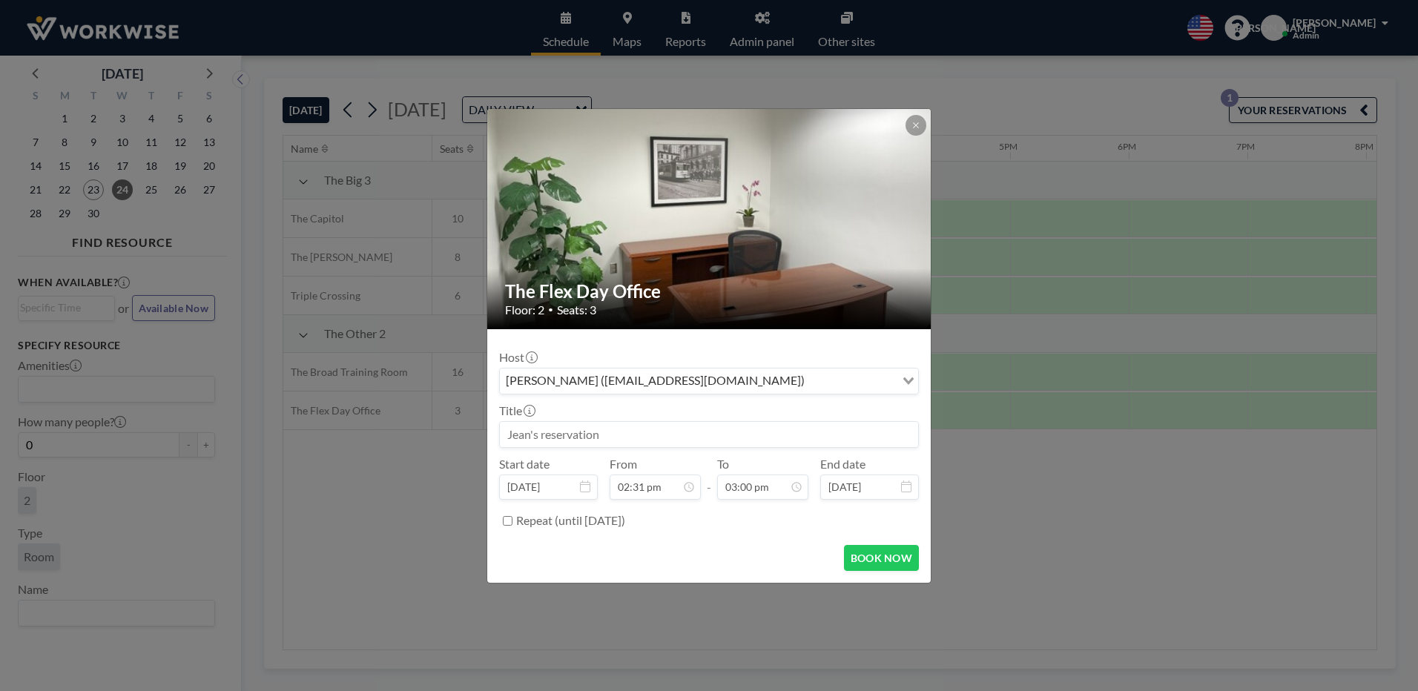
click at [654, 383] on div "[PERSON_NAME] ([EMAIL_ADDRESS][DOMAIN_NAME])" at bounding box center [697, 380] width 395 height 22
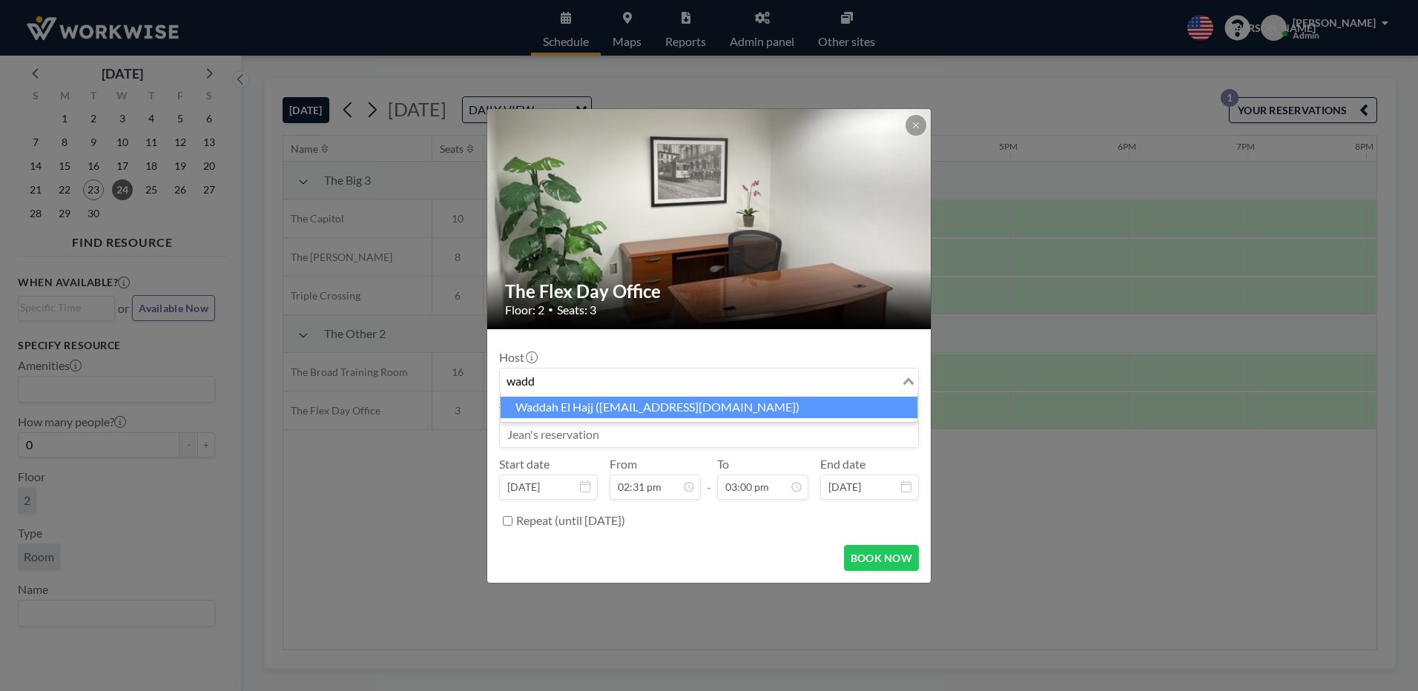
click at [651, 404] on li "Waddah El Hajj ([EMAIL_ADDRESS][DOMAIN_NAME])" at bounding box center [709, 408] width 417 height 22
type input "wadd"
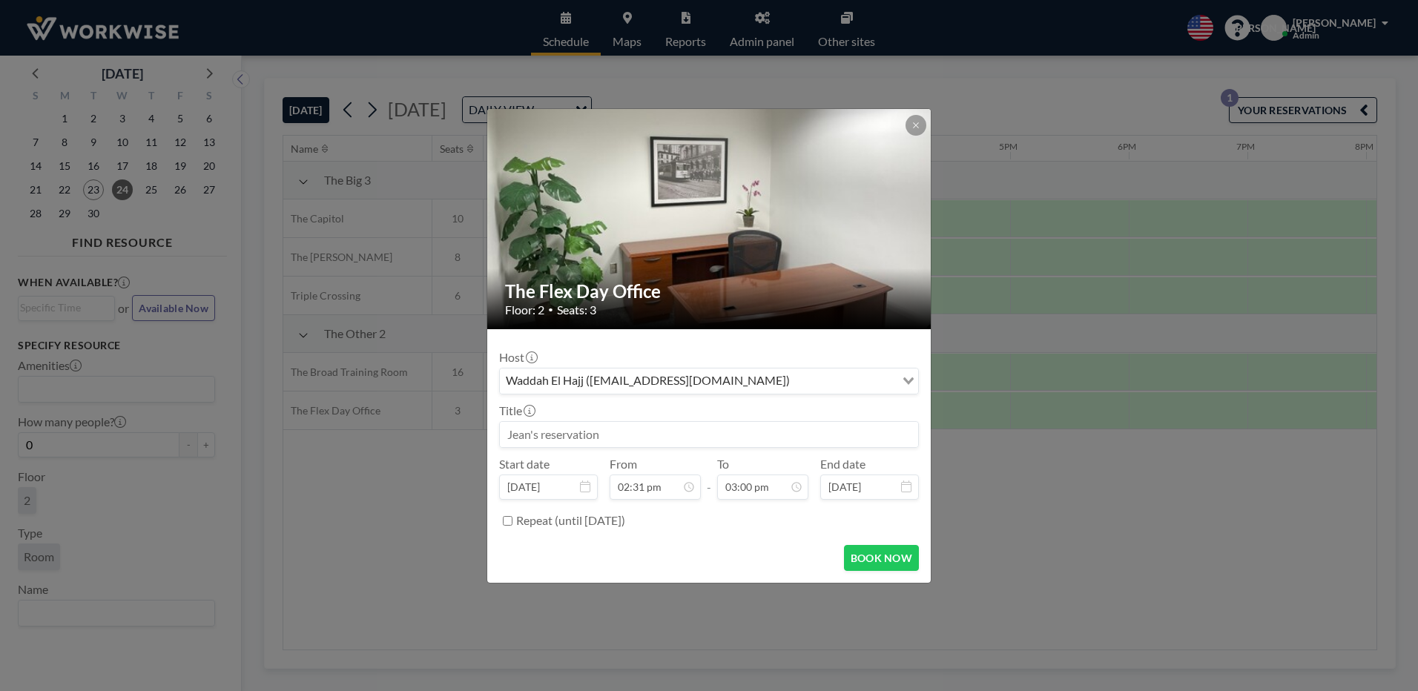
click at [610, 435] on input at bounding box center [709, 434] width 418 height 25
type input "Woody Extra Time"
click at [901, 556] on button "BOOK NOW" at bounding box center [881, 558] width 75 height 26
